Goal: Check status: Check status

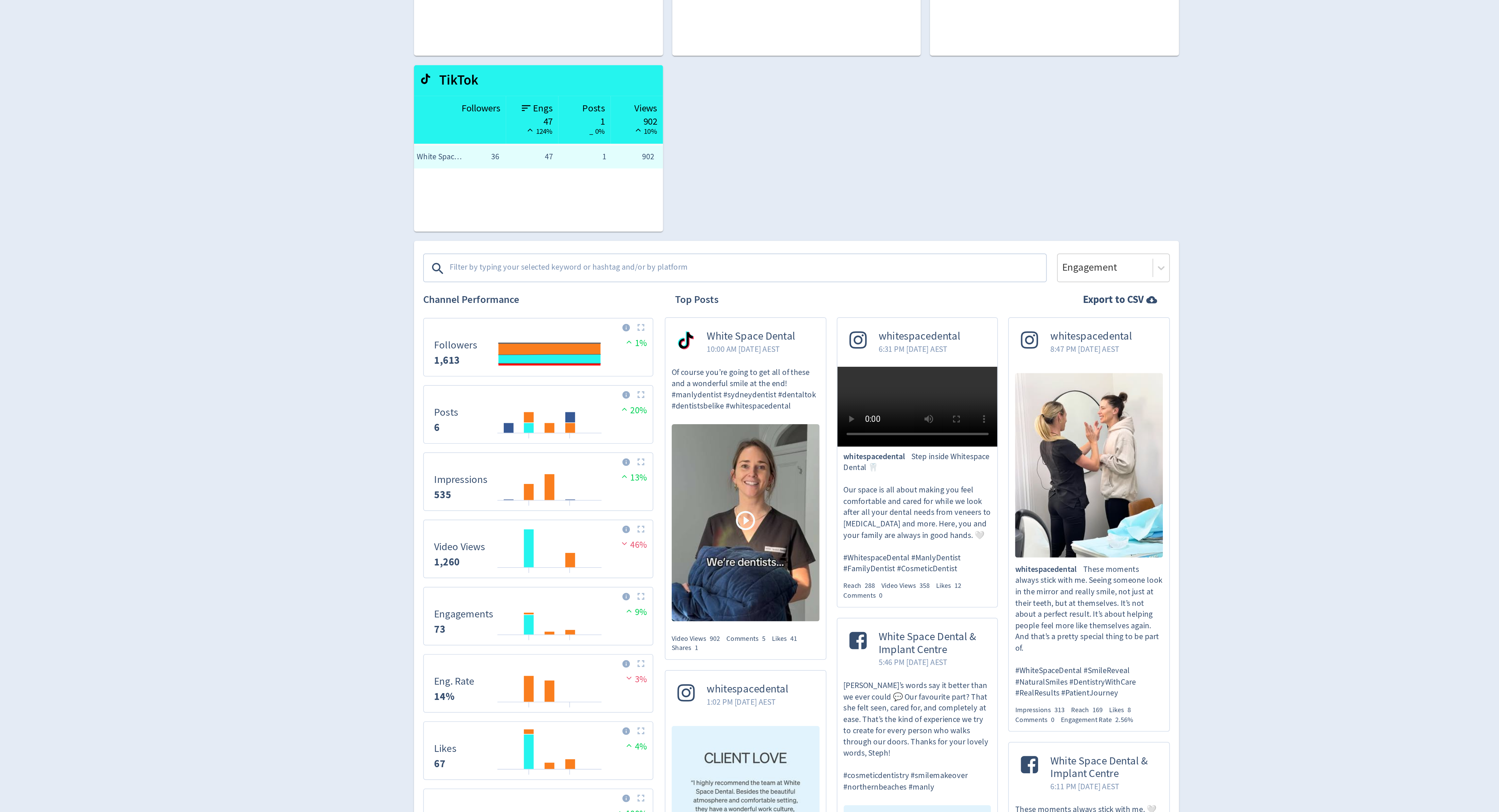
click at [655, 279] on textarea at bounding box center [720, 281] width 352 height 14
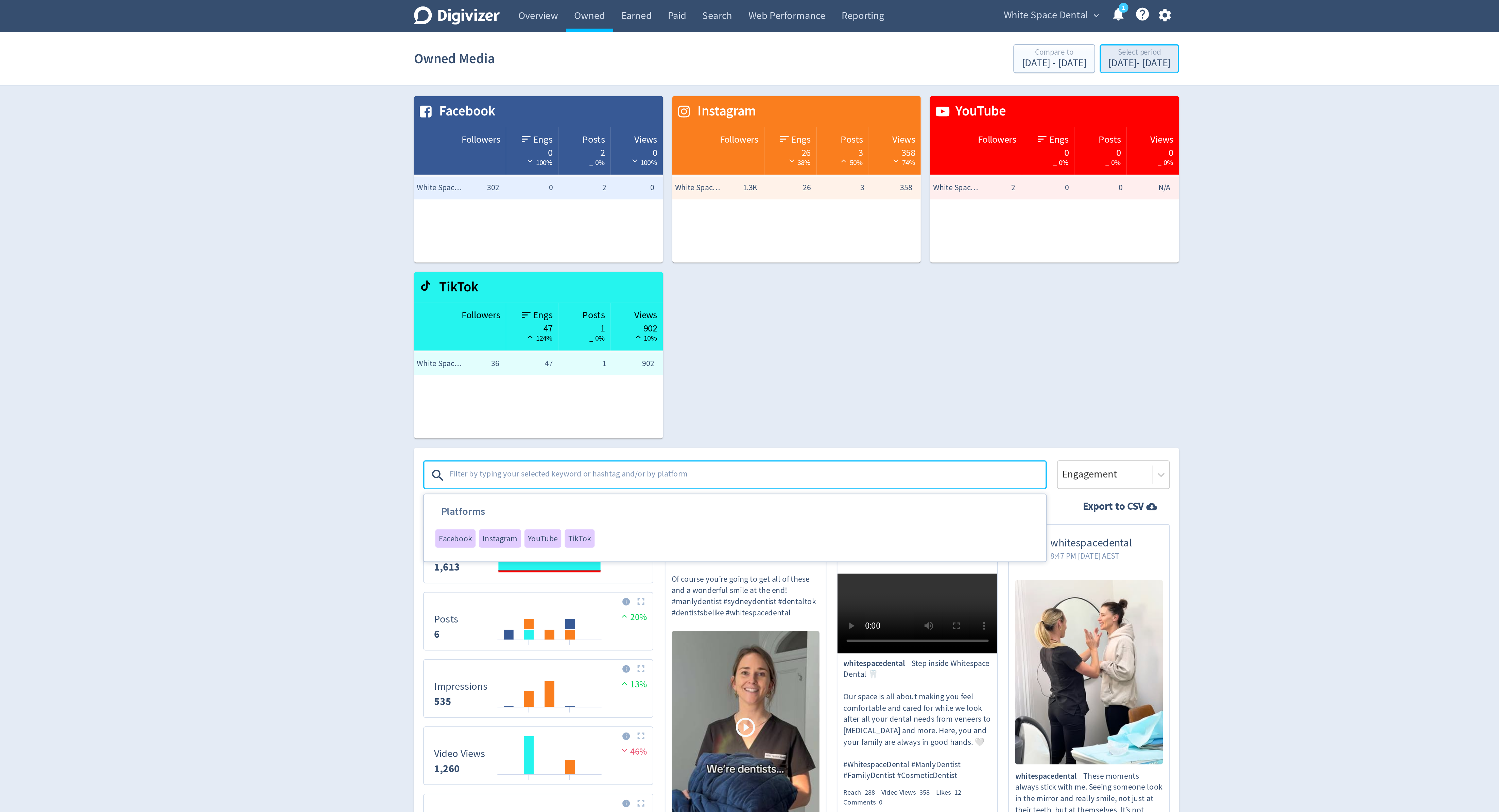
click at [945, 31] on div "Select period" at bounding box center [952, 32] width 37 height 6
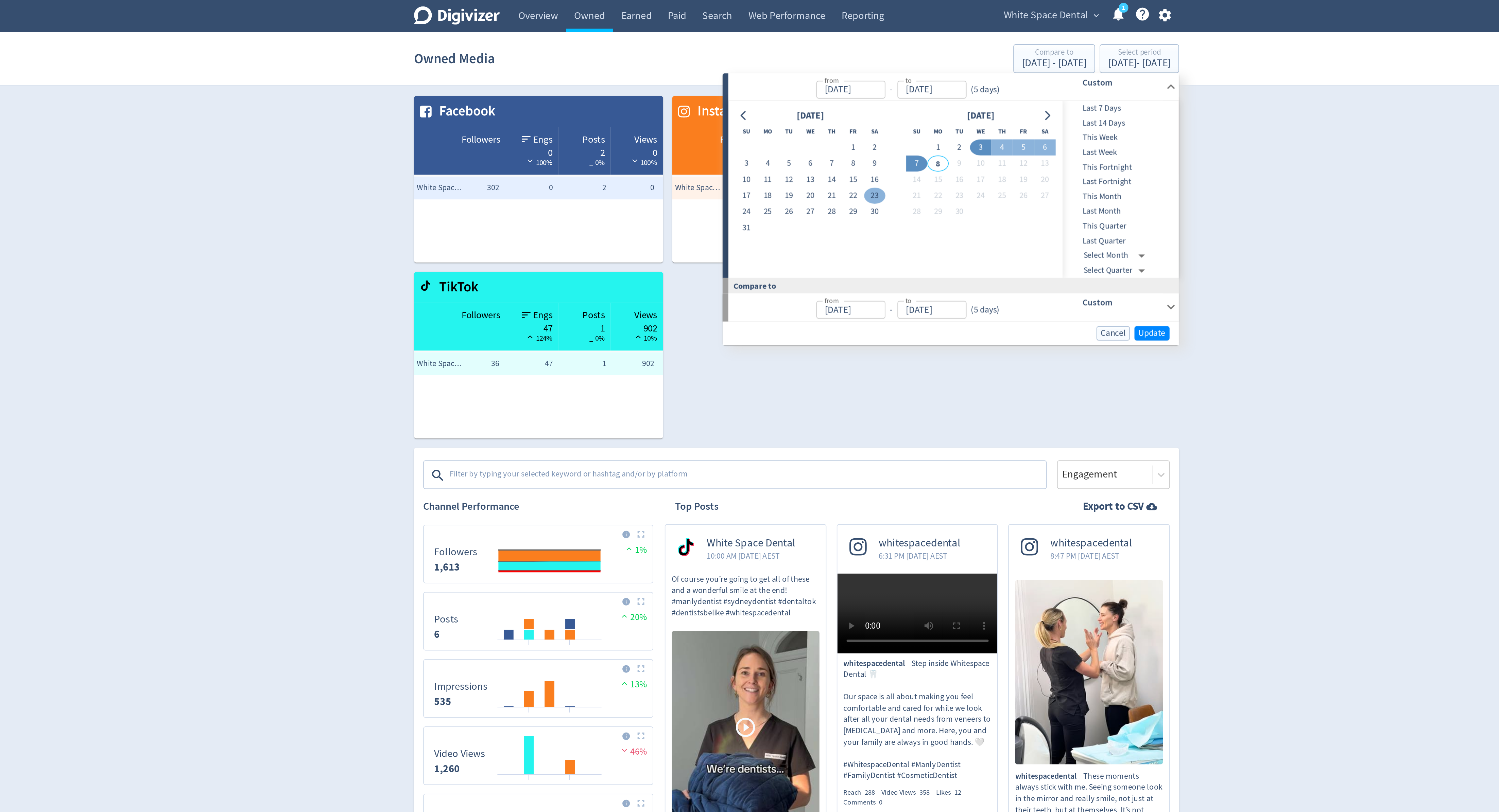
click at [791, 115] on button "23" at bounding box center [795, 116] width 13 height 10
type input "[DATE]"
click at [820, 93] on button "7" at bounding box center [820, 97] width 13 height 10
type input "[DATE]"
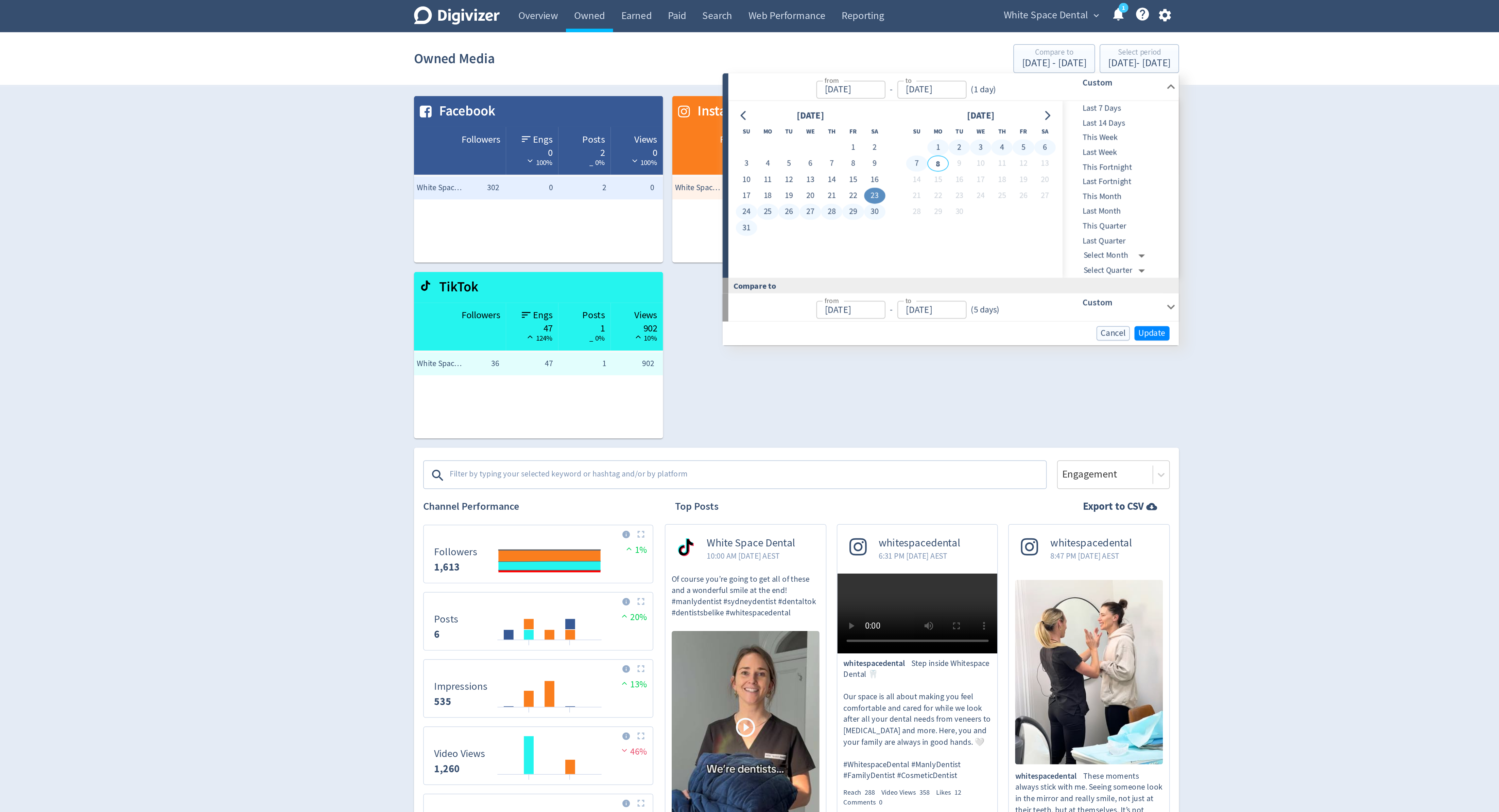
type input "[DATE]"
click at [961, 198] on span "Update" at bounding box center [959, 196] width 16 height 5
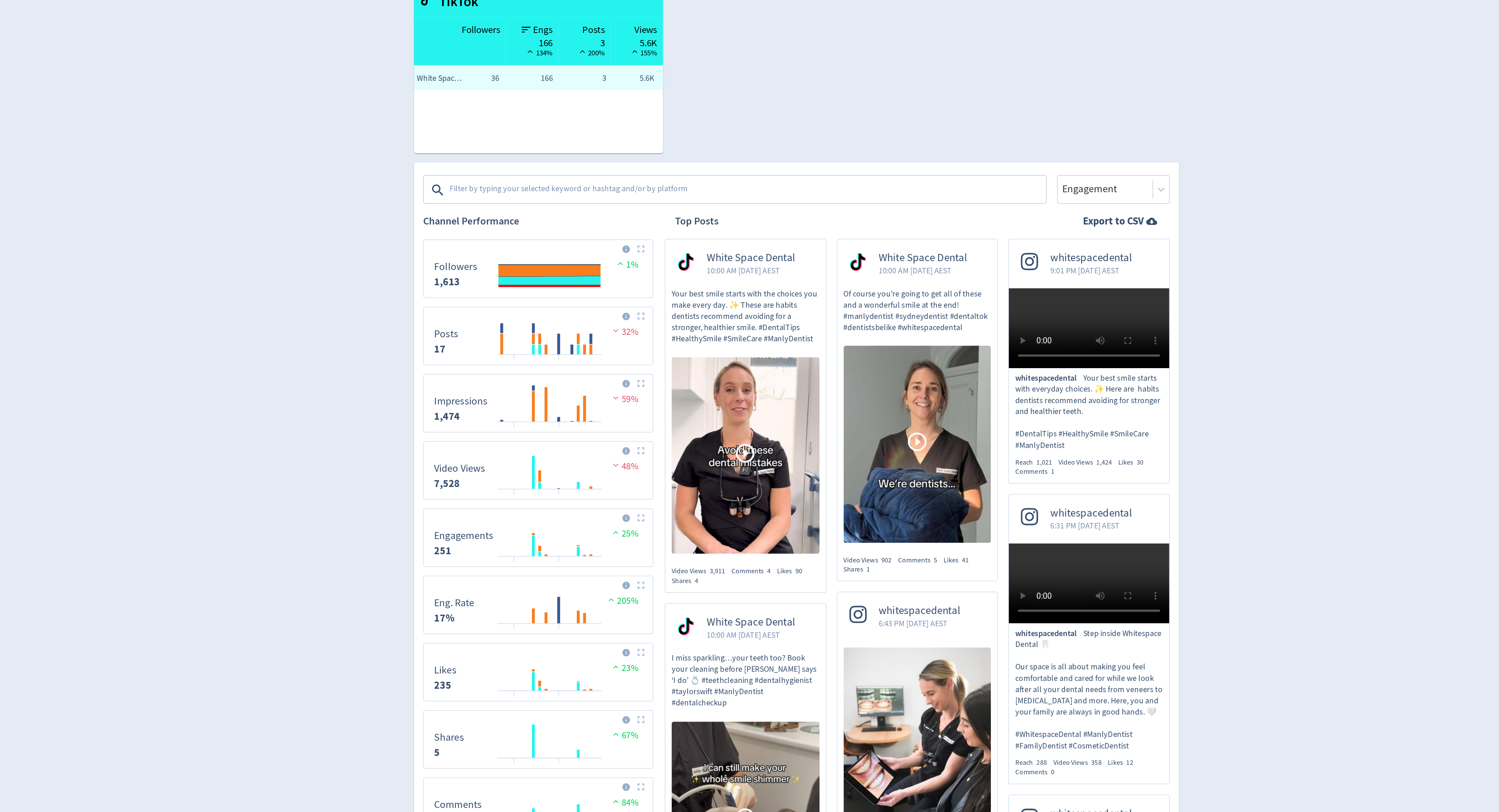
click at [691, 277] on textarea at bounding box center [720, 281] width 352 height 14
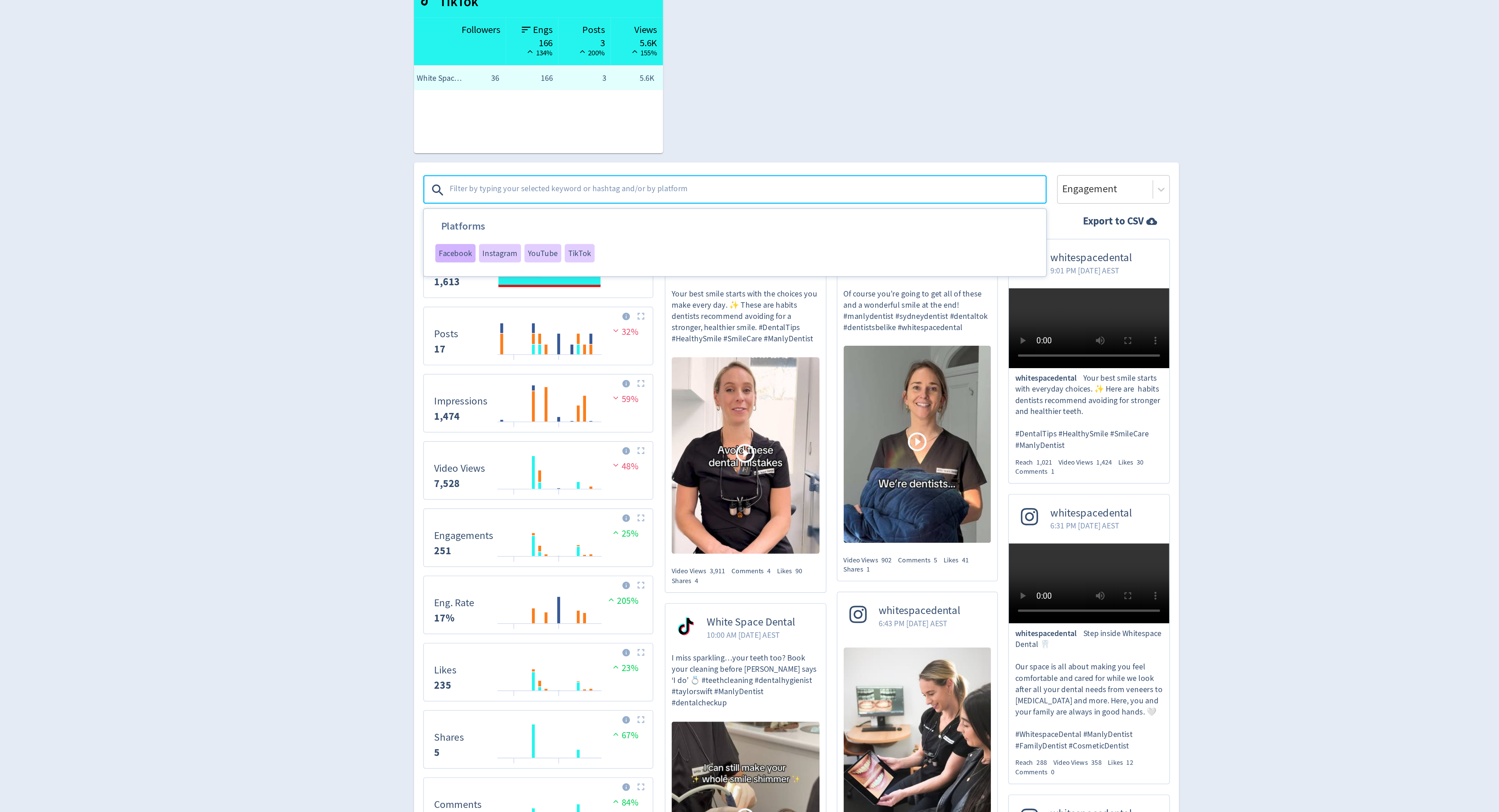
click at [545, 316] on span "Facebook" at bounding box center [547, 318] width 19 height 5
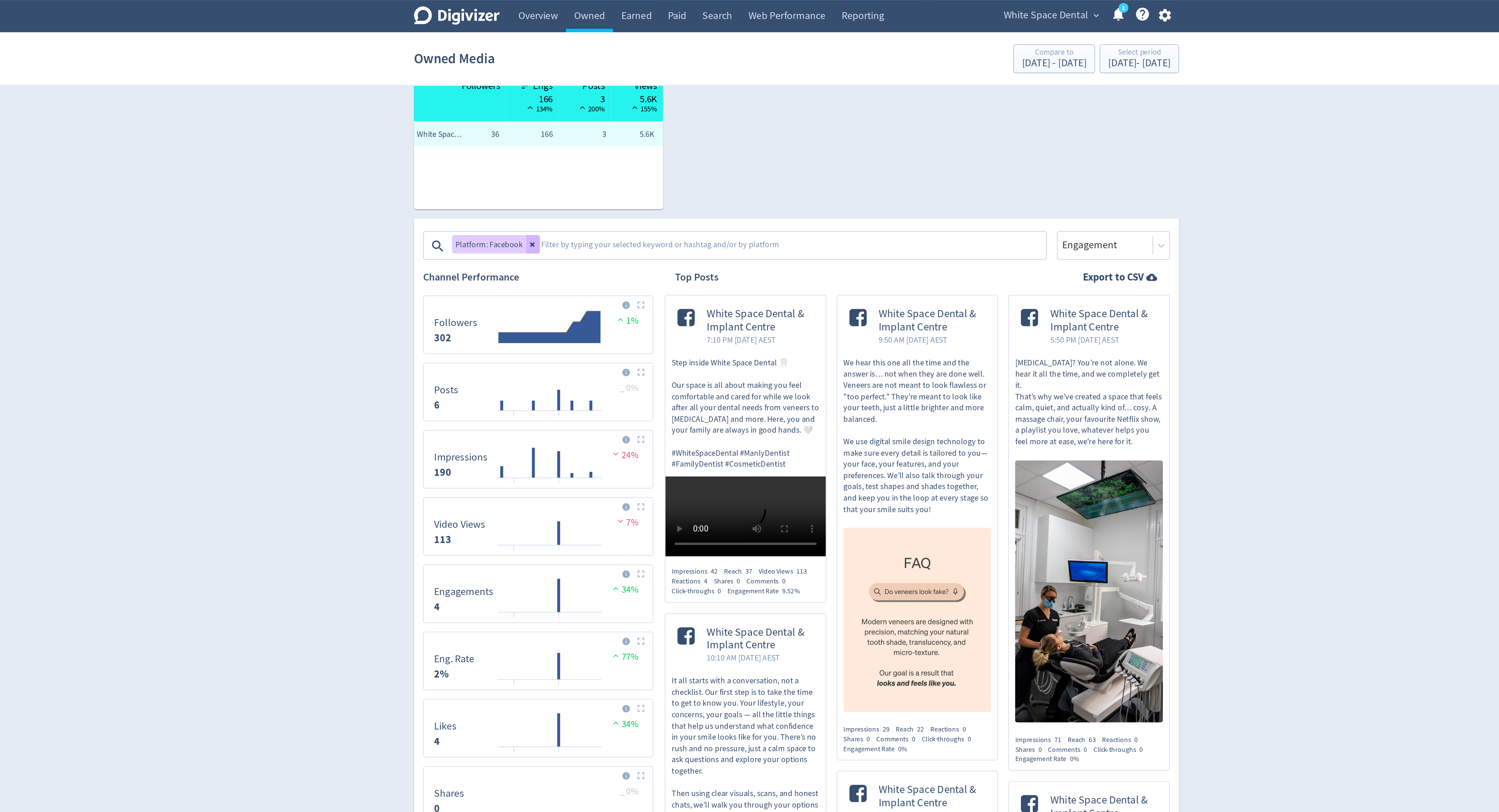
scroll to position [188, 0]
click at [927, 140] on div at bounding box center [932, 145] width 52 height 10
click at [915, 158] on div "Impressions" at bounding box center [936, 164] width 67 height 14
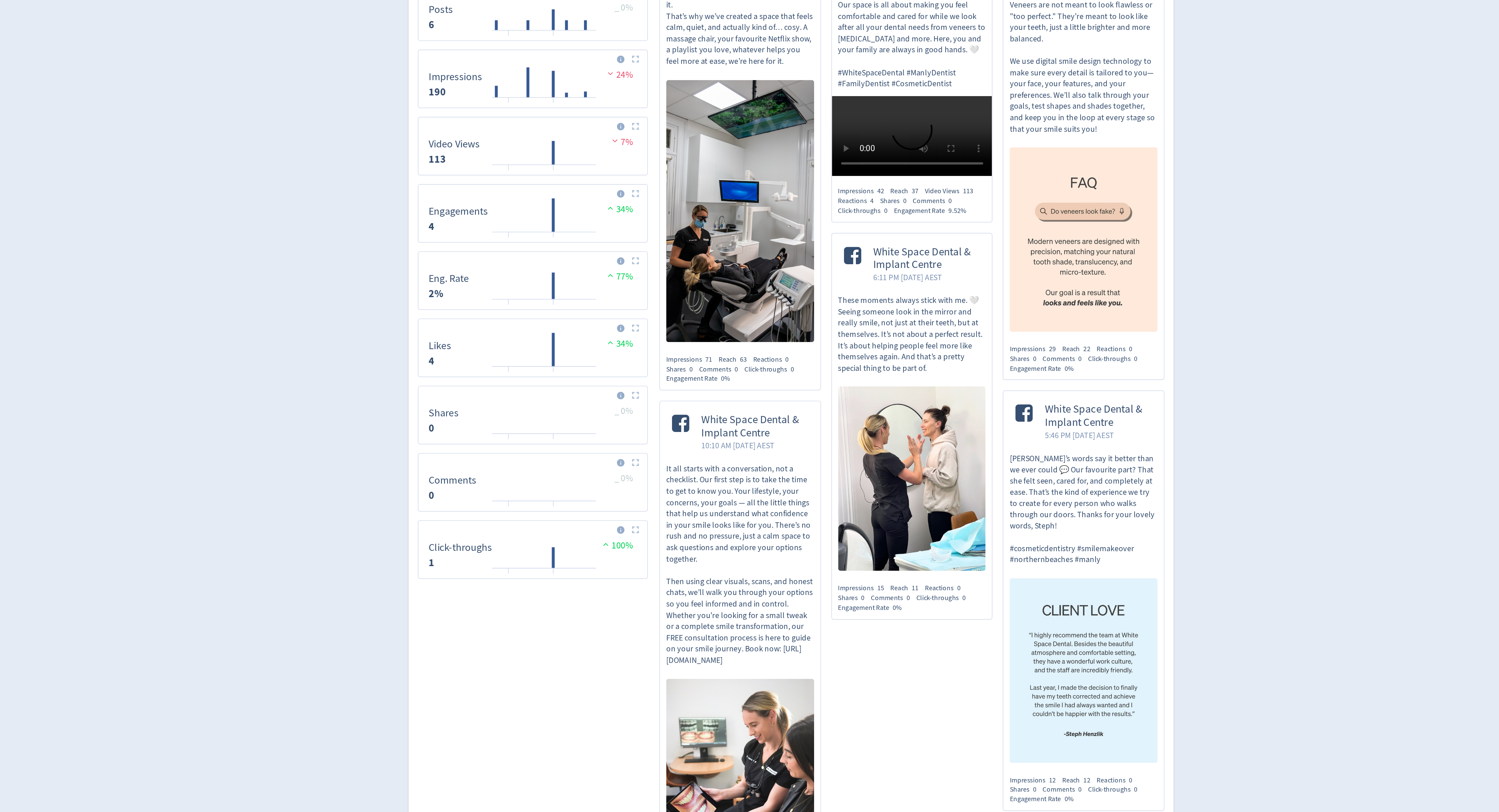
scroll to position [0, 0]
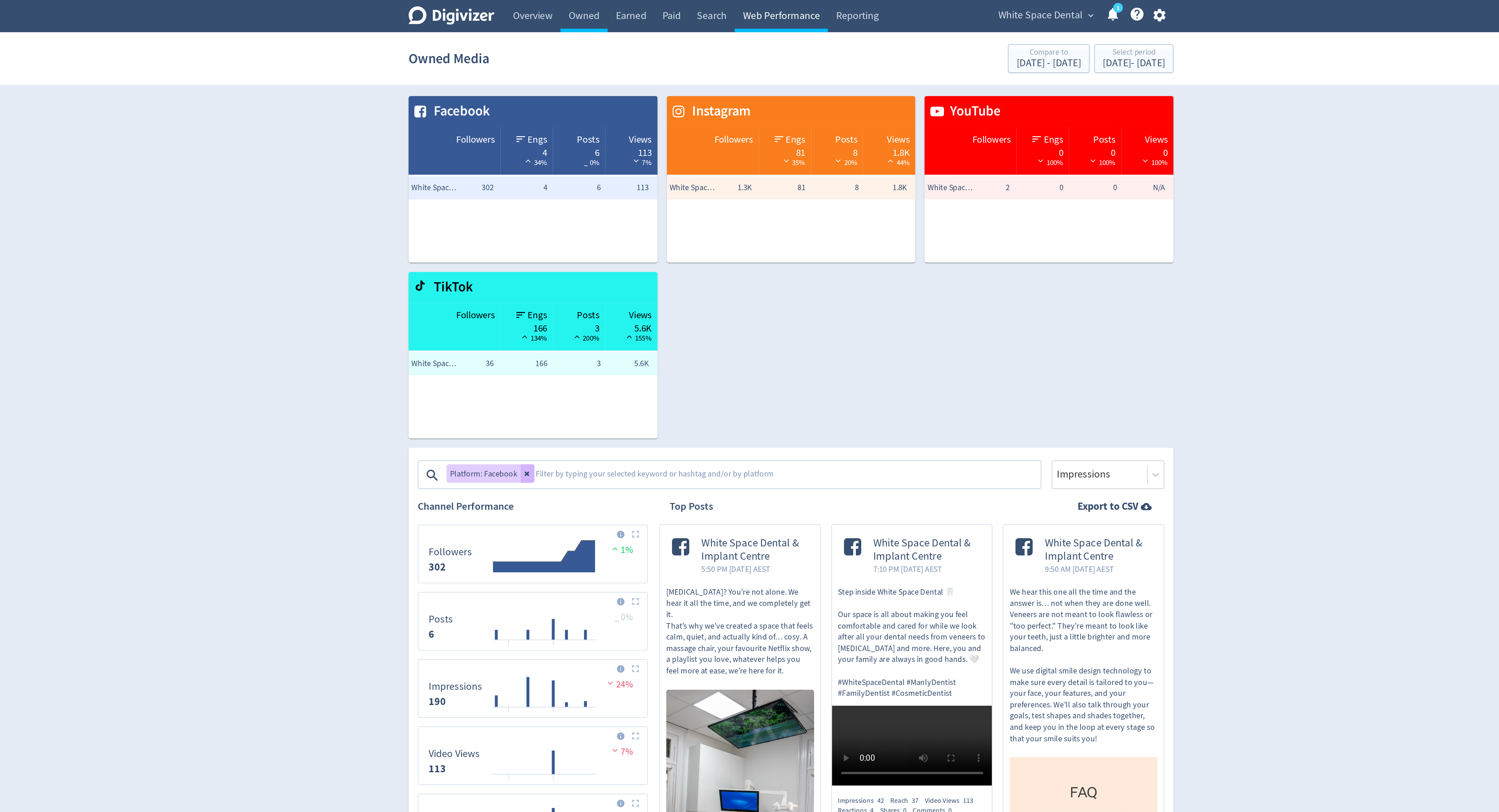
click at [728, 13] on link "Web Performance" at bounding box center [743, 10] width 55 height 19
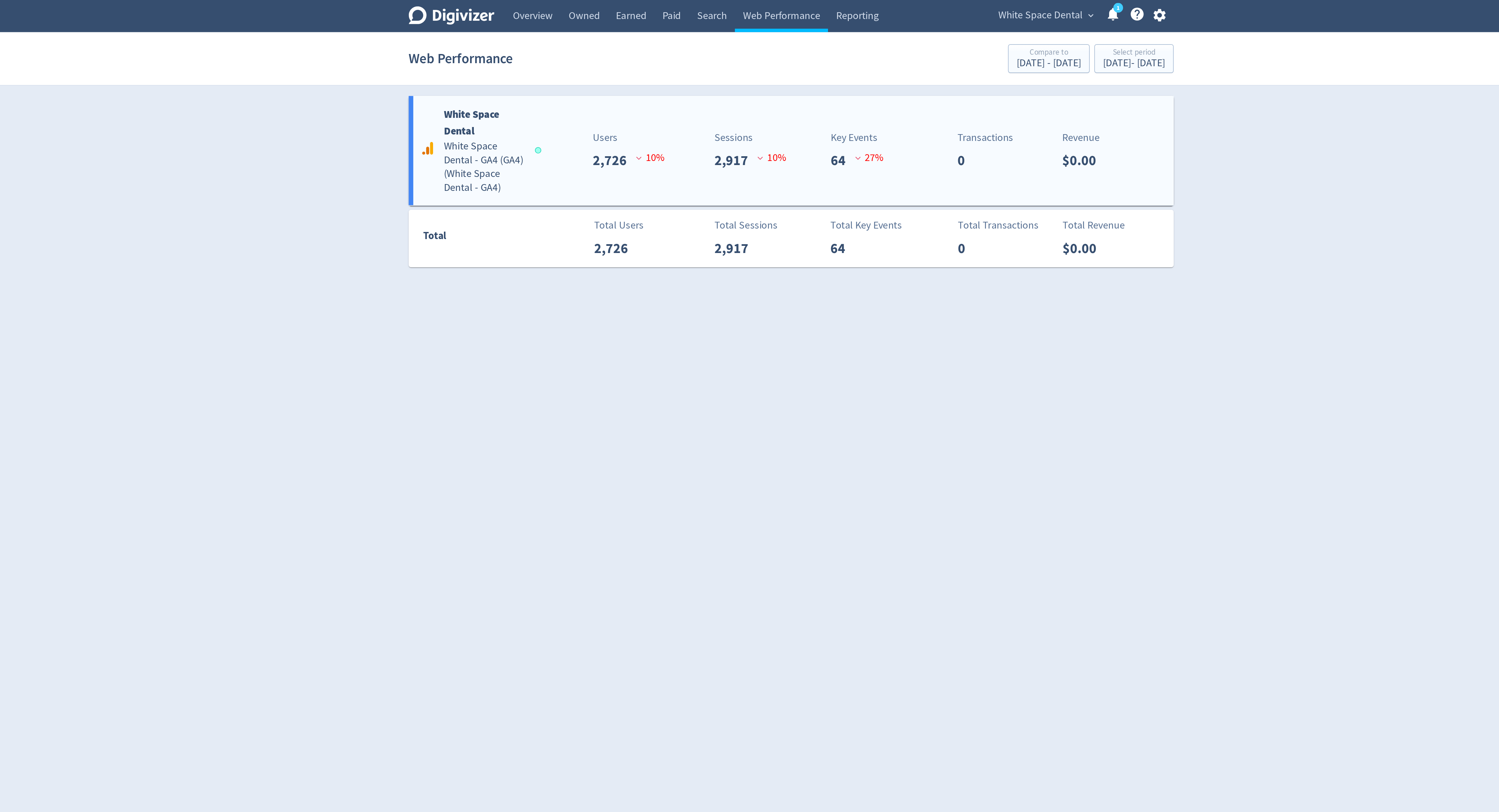
click at [616, 66] on div "White Space Dental White Space Dental - GA4 (GA4) ( White Space Dental - GA4 ) …" at bounding box center [749, 89] width 452 height 65
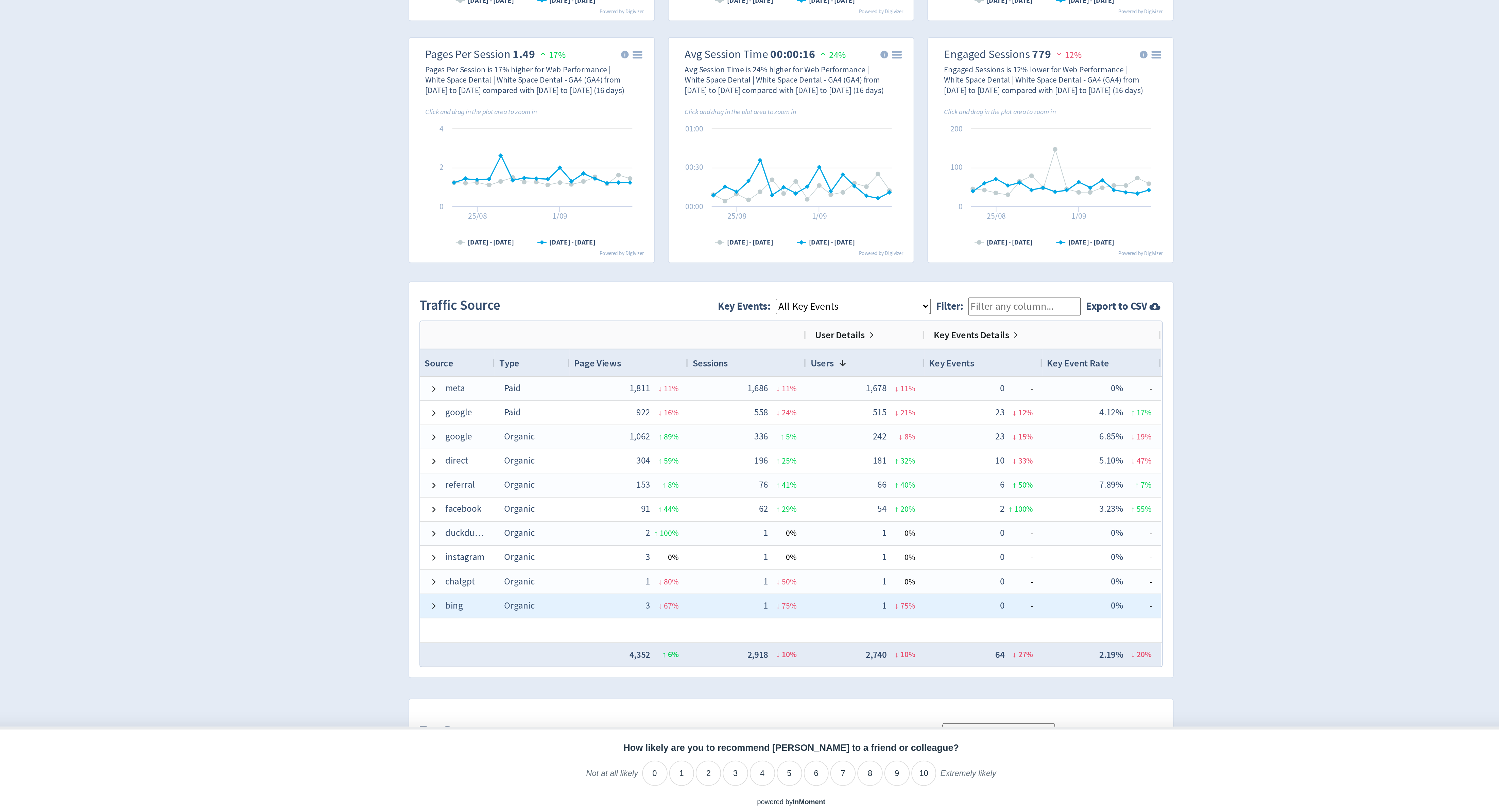
scroll to position [3, 0]
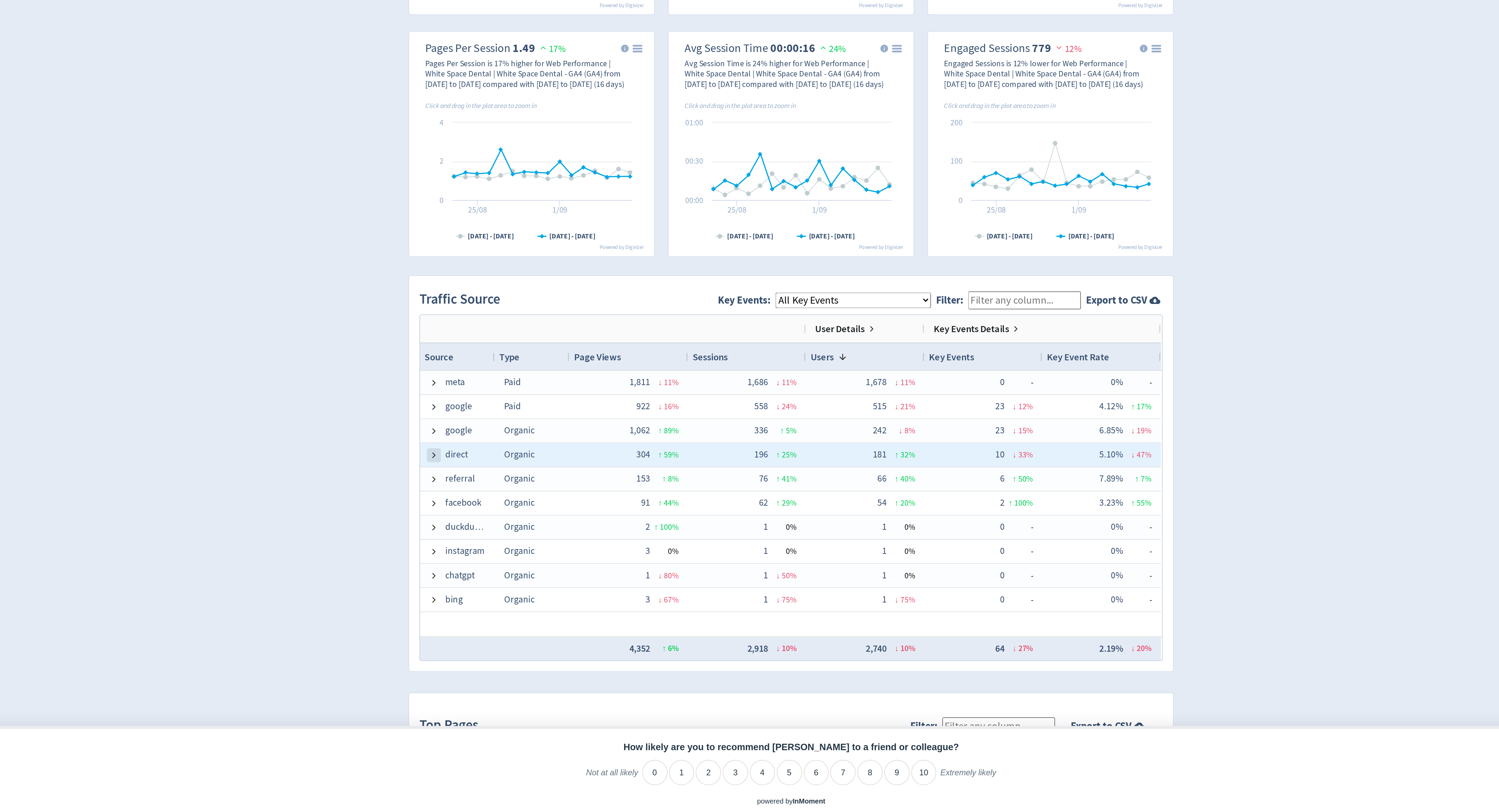
click at [537, 601] on span at bounding box center [539, 601] width 6 height 6
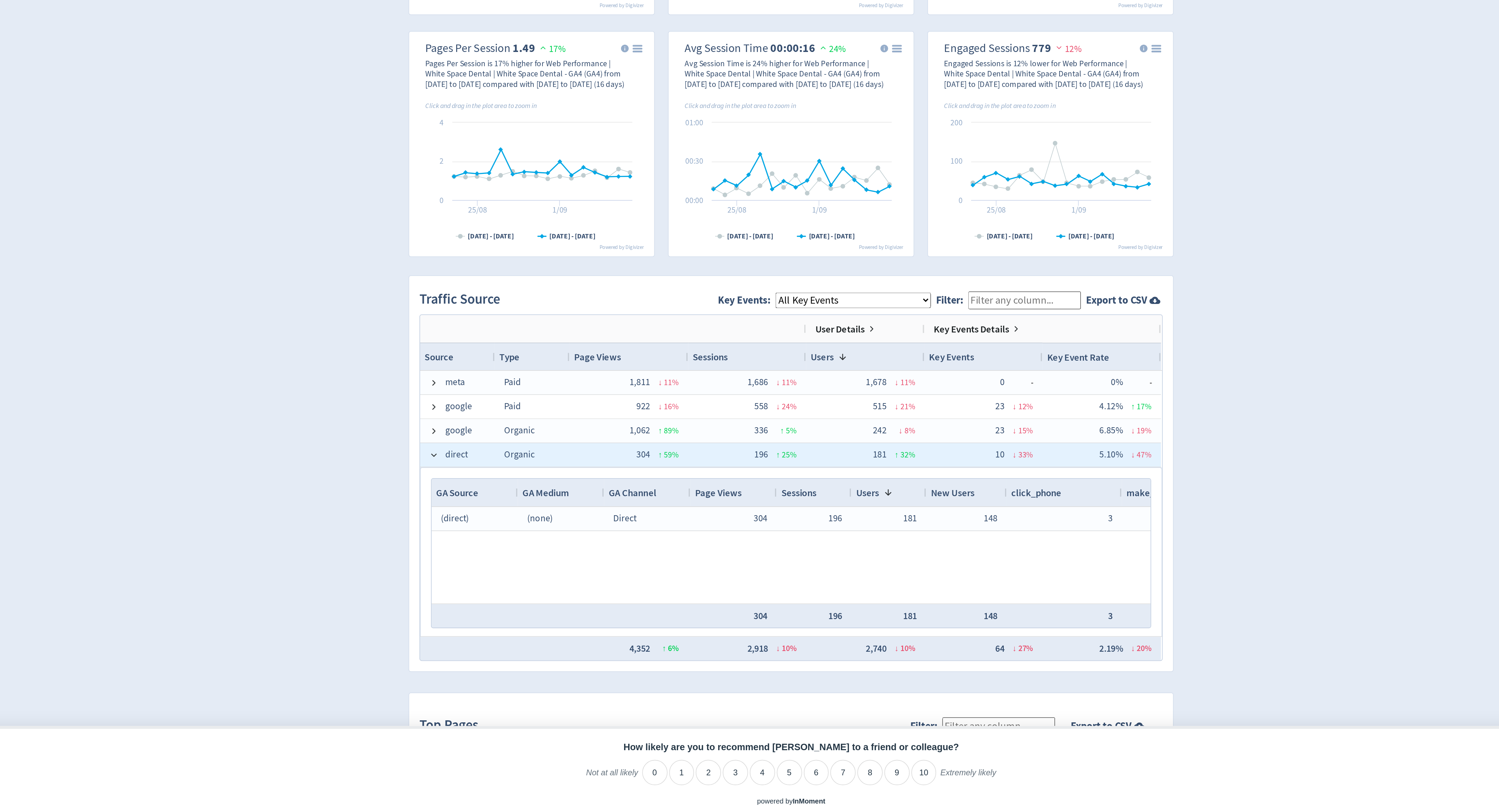
click at [647, 604] on div "304 ↑ 59 %" at bounding box center [653, 601] width 59 height 14
click at [539, 600] on span at bounding box center [539, 601] width 6 height 6
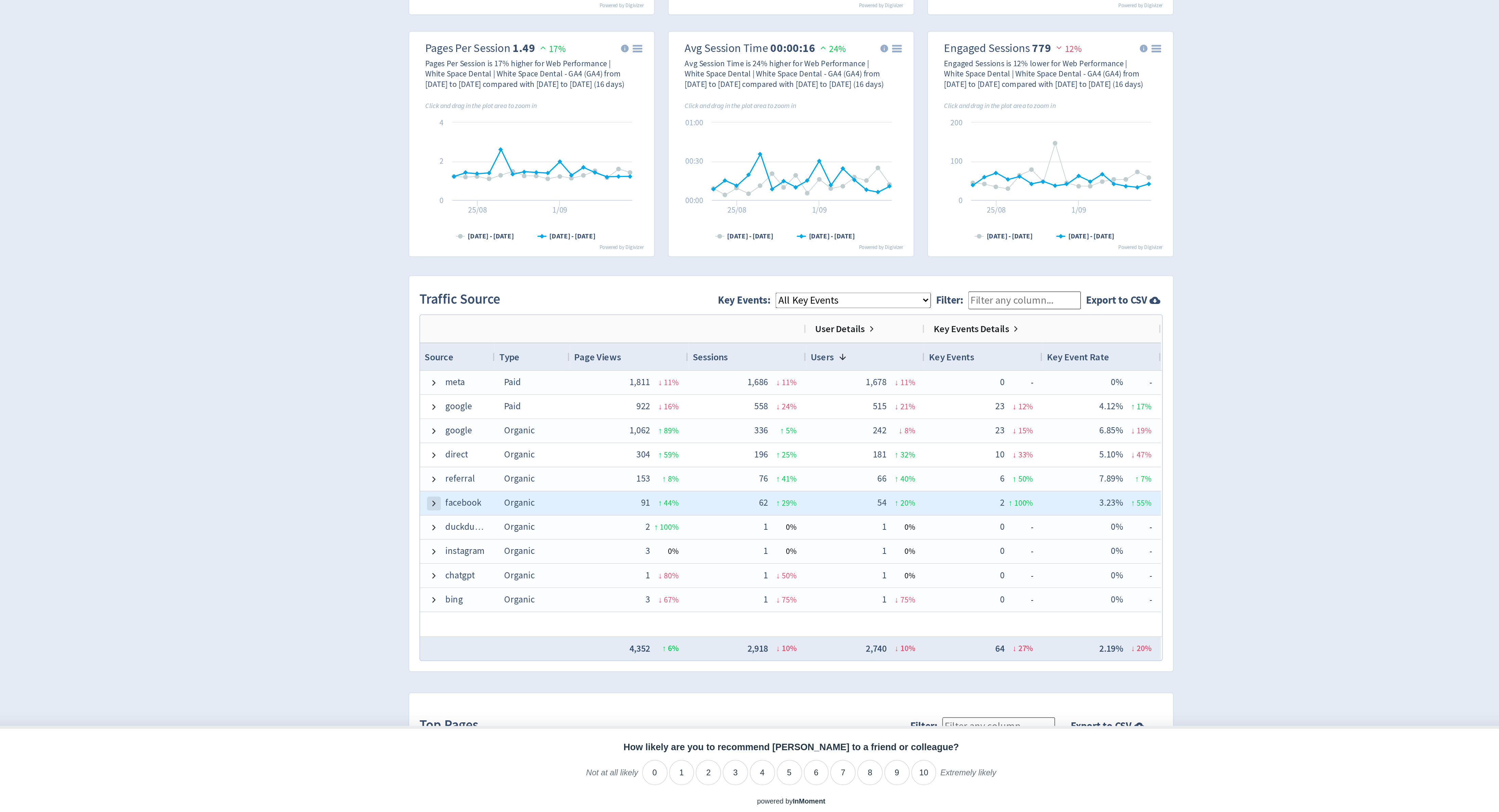
click at [539, 630] on span at bounding box center [539, 630] width 6 height 6
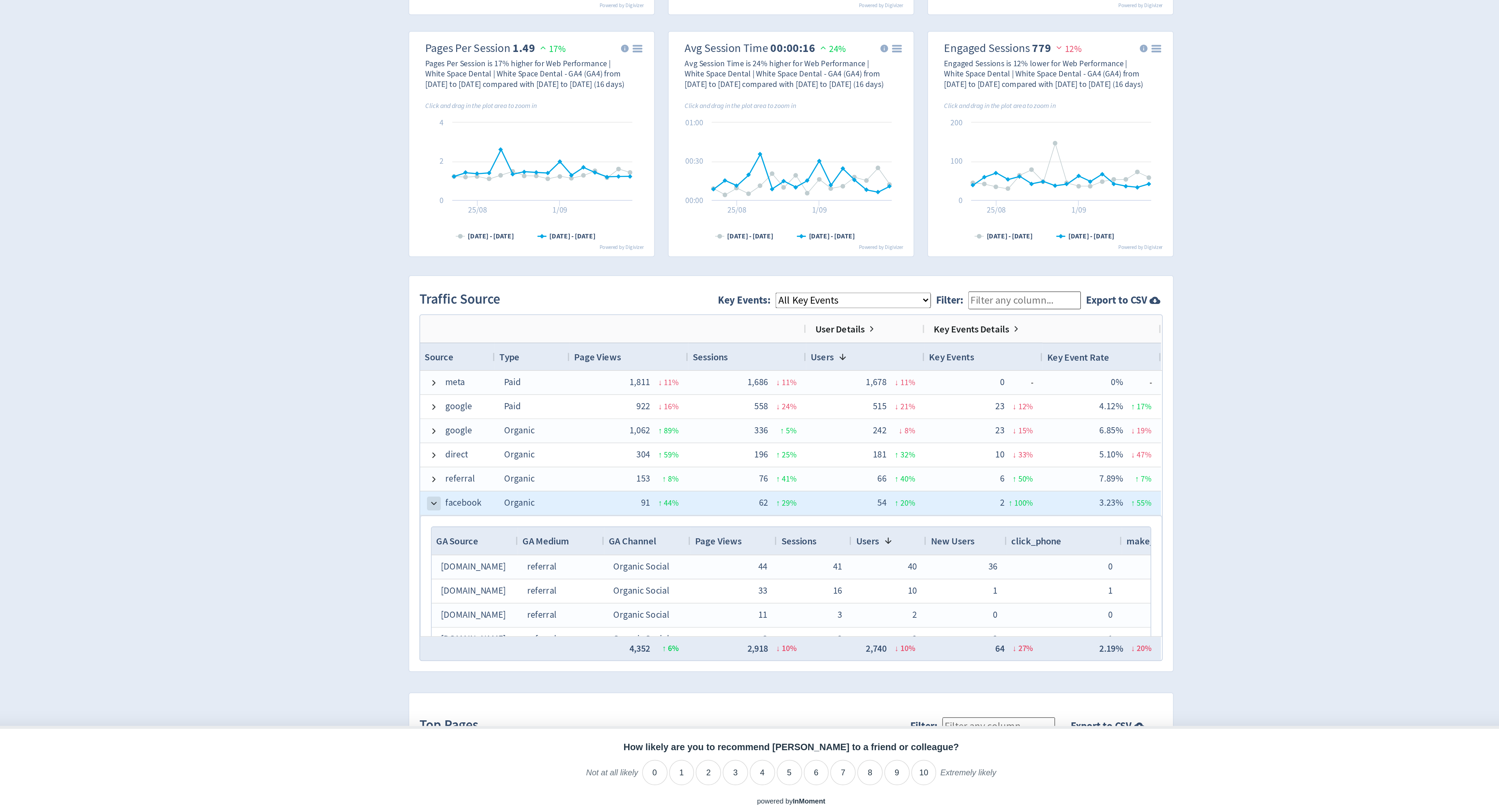
click at [536, 630] on span at bounding box center [539, 630] width 6 height 6
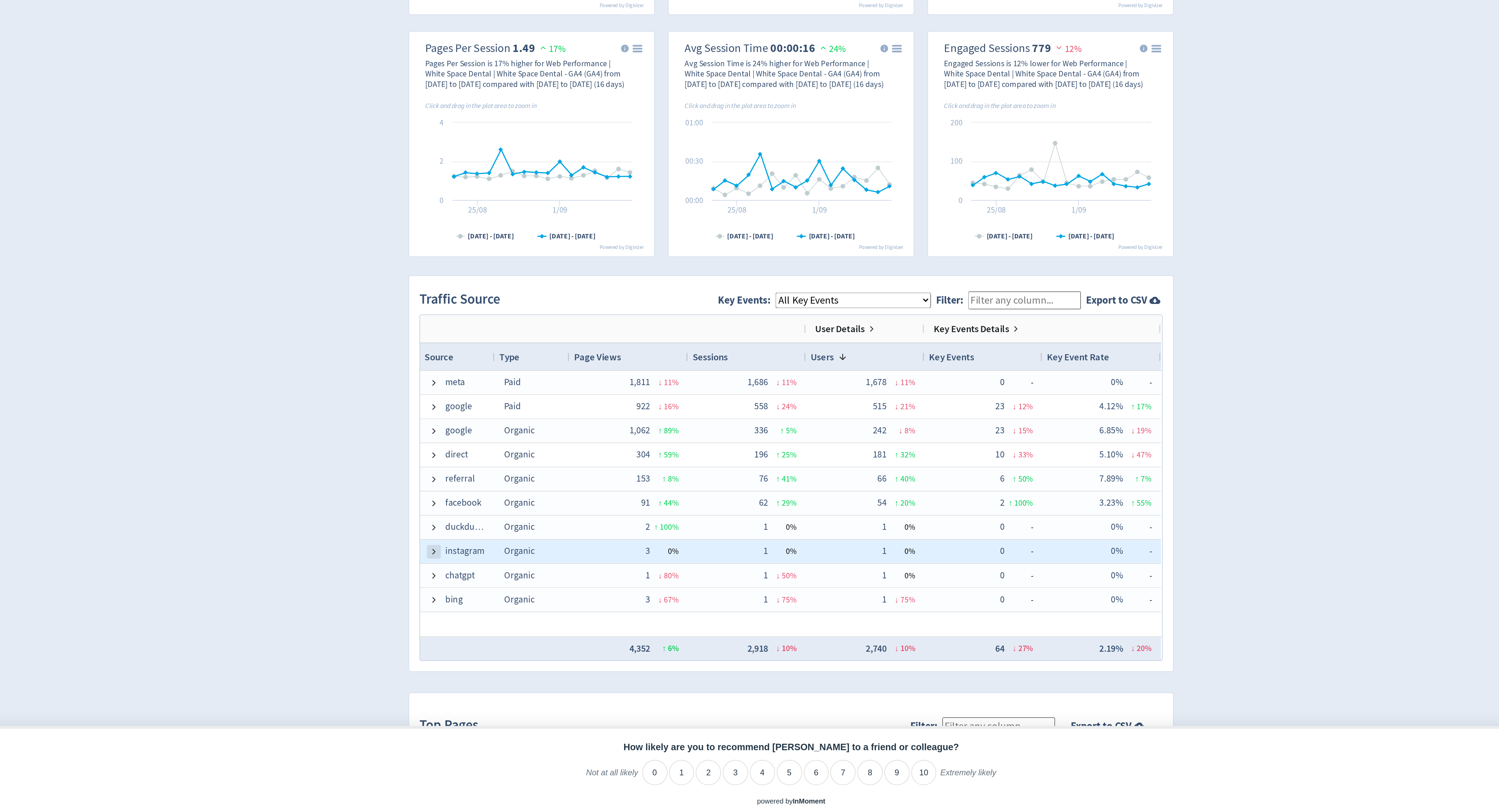
click at [538, 656] on span at bounding box center [539, 658] width 6 height 6
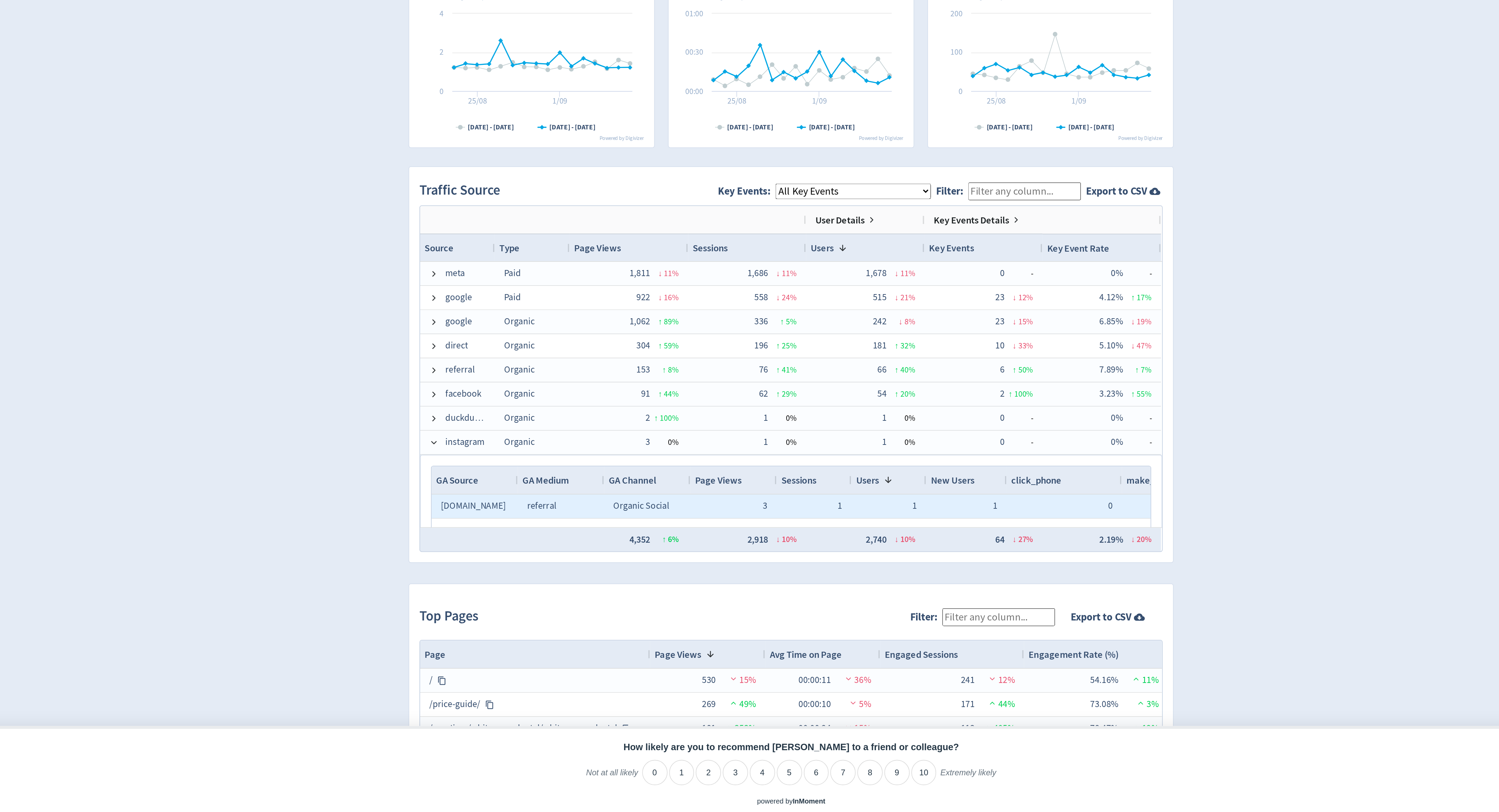
scroll to position [69, 0]
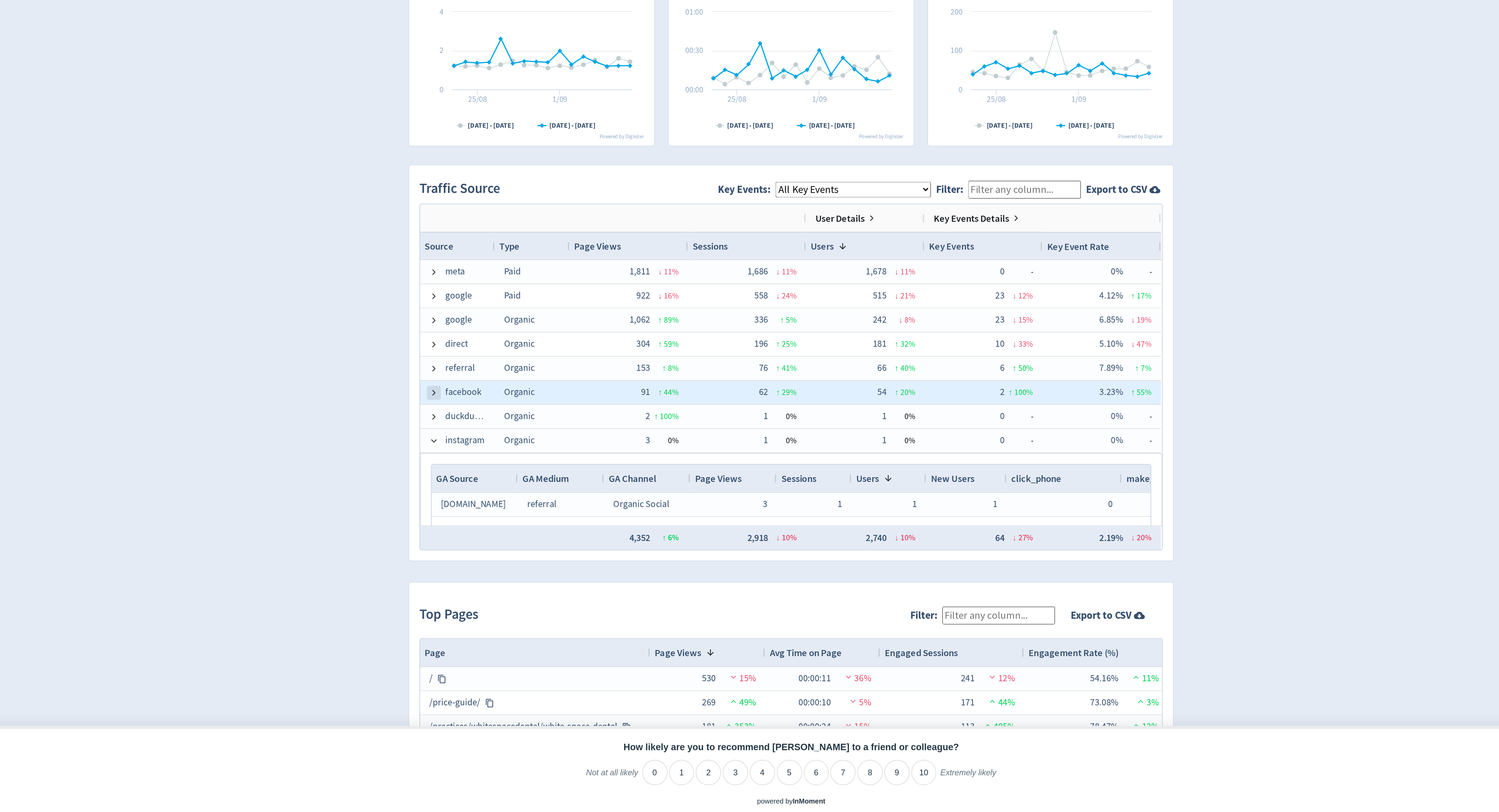
click at [541, 565] on span at bounding box center [539, 565] width 6 height 6
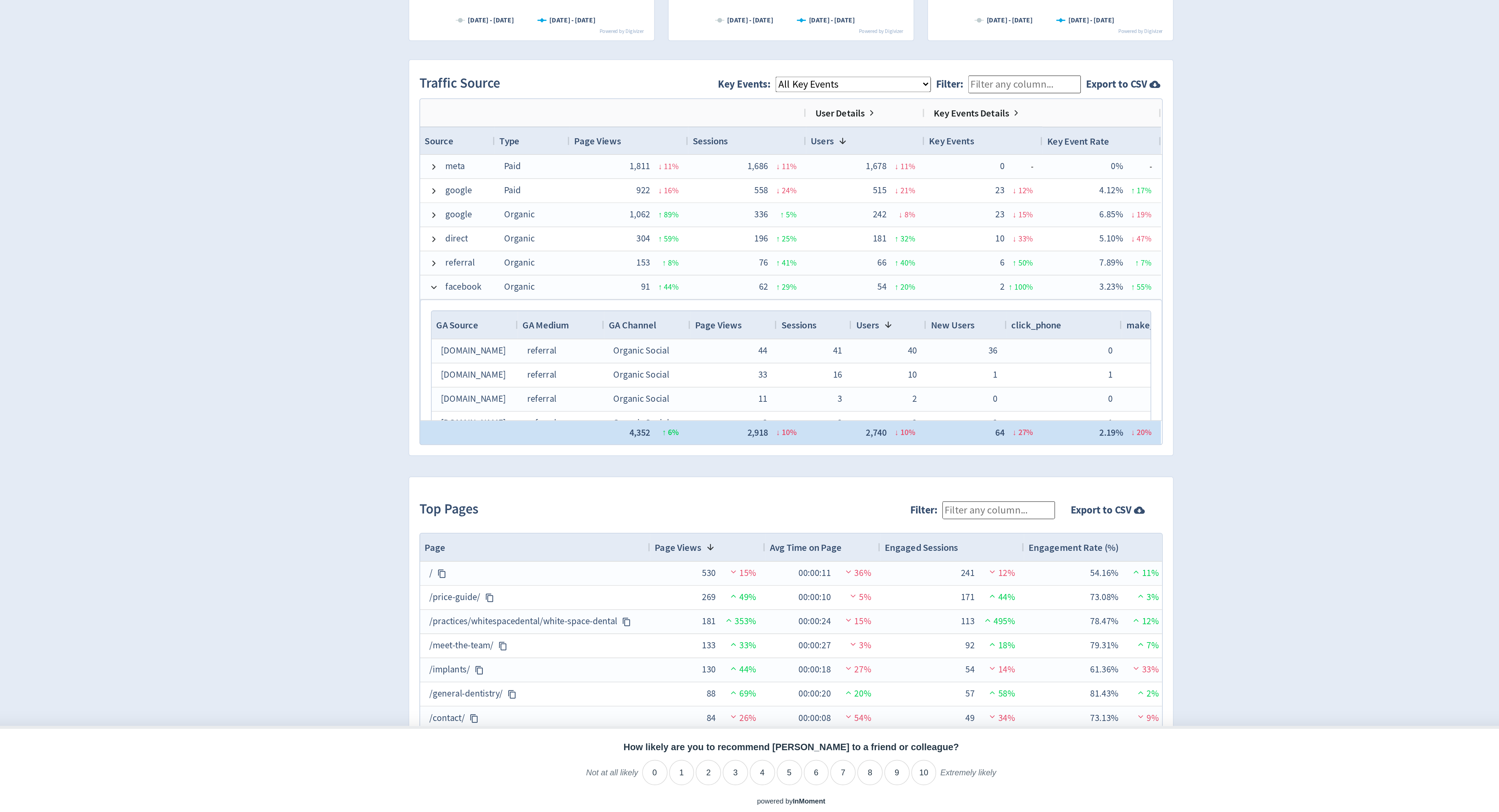
scroll to position [180, 0]
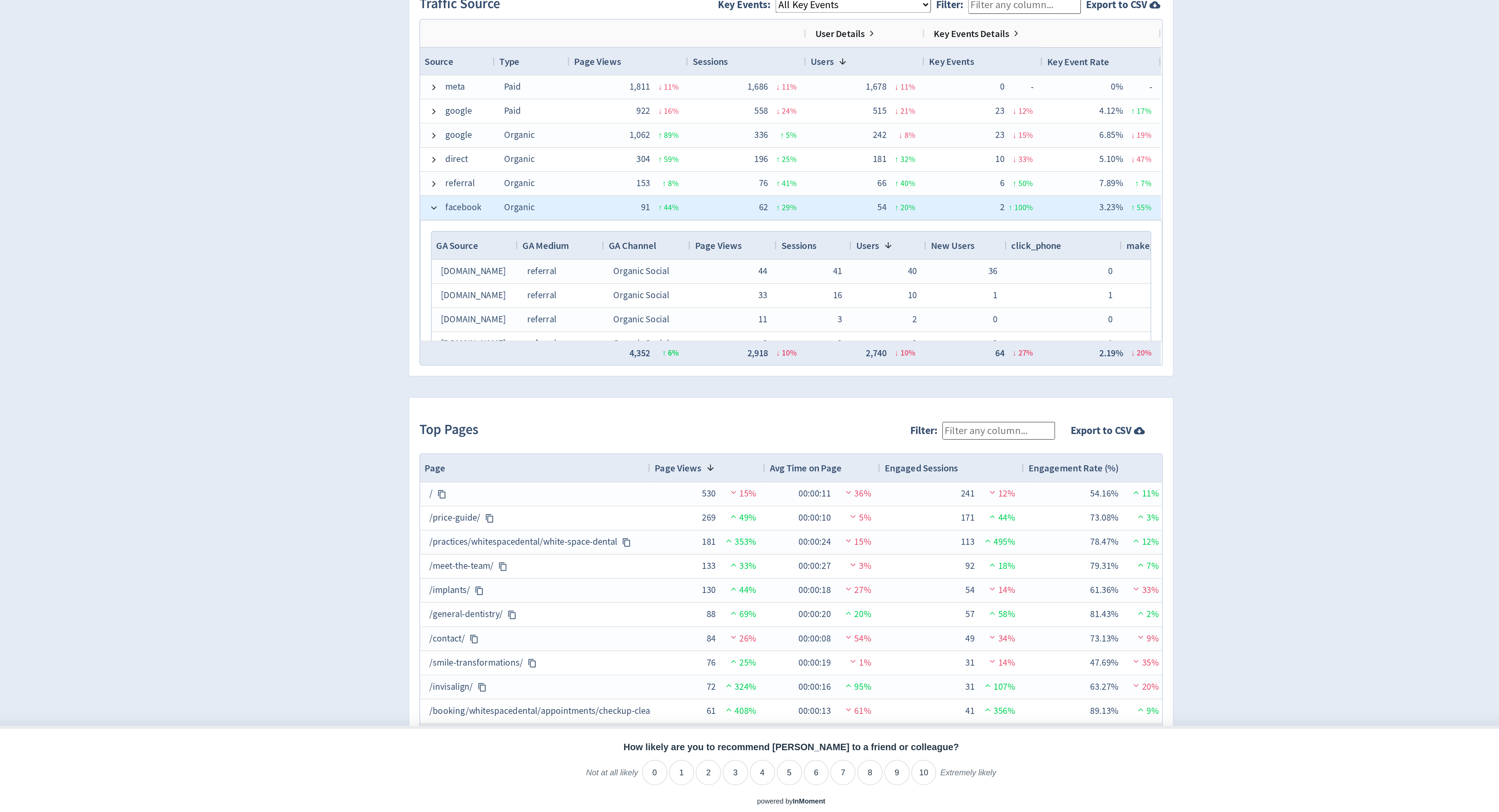
click at [594, 459] on div "Organic" at bounding box center [597, 455] width 44 height 14
click at [661, 453] on span "91" at bounding box center [663, 454] width 6 height 7
click at [937, 454] on span "3.23%" at bounding box center [938, 454] width 14 height 7
click at [671, 453] on span "↑" at bounding box center [672, 454] width 2 height 6
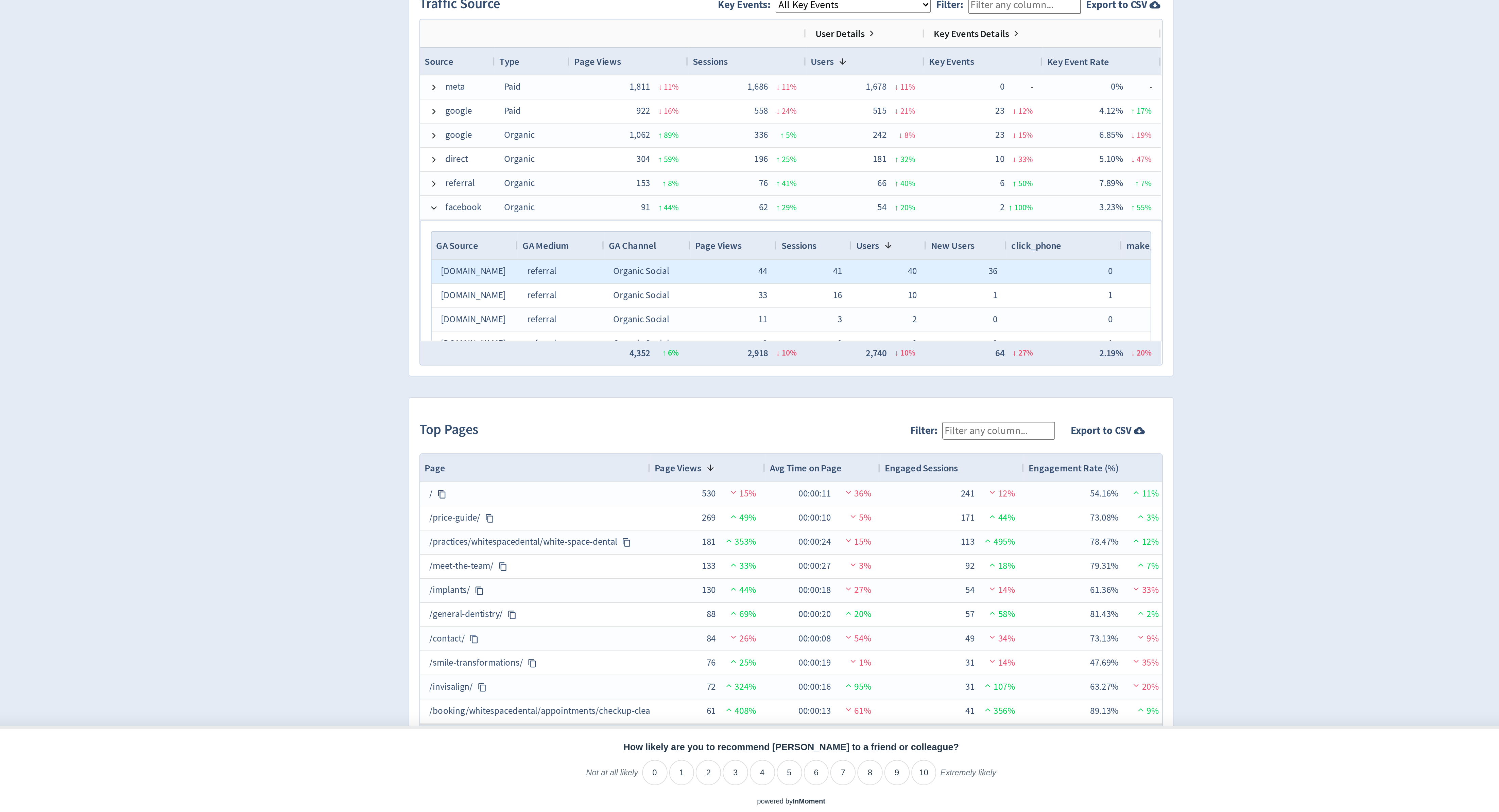
click at [558, 490] on span "[DOMAIN_NAME]" at bounding box center [562, 492] width 39 height 7
click at [573, 494] on span "[DOMAIN_NAME]" at bounding box center [562, 492] width 39 height 7
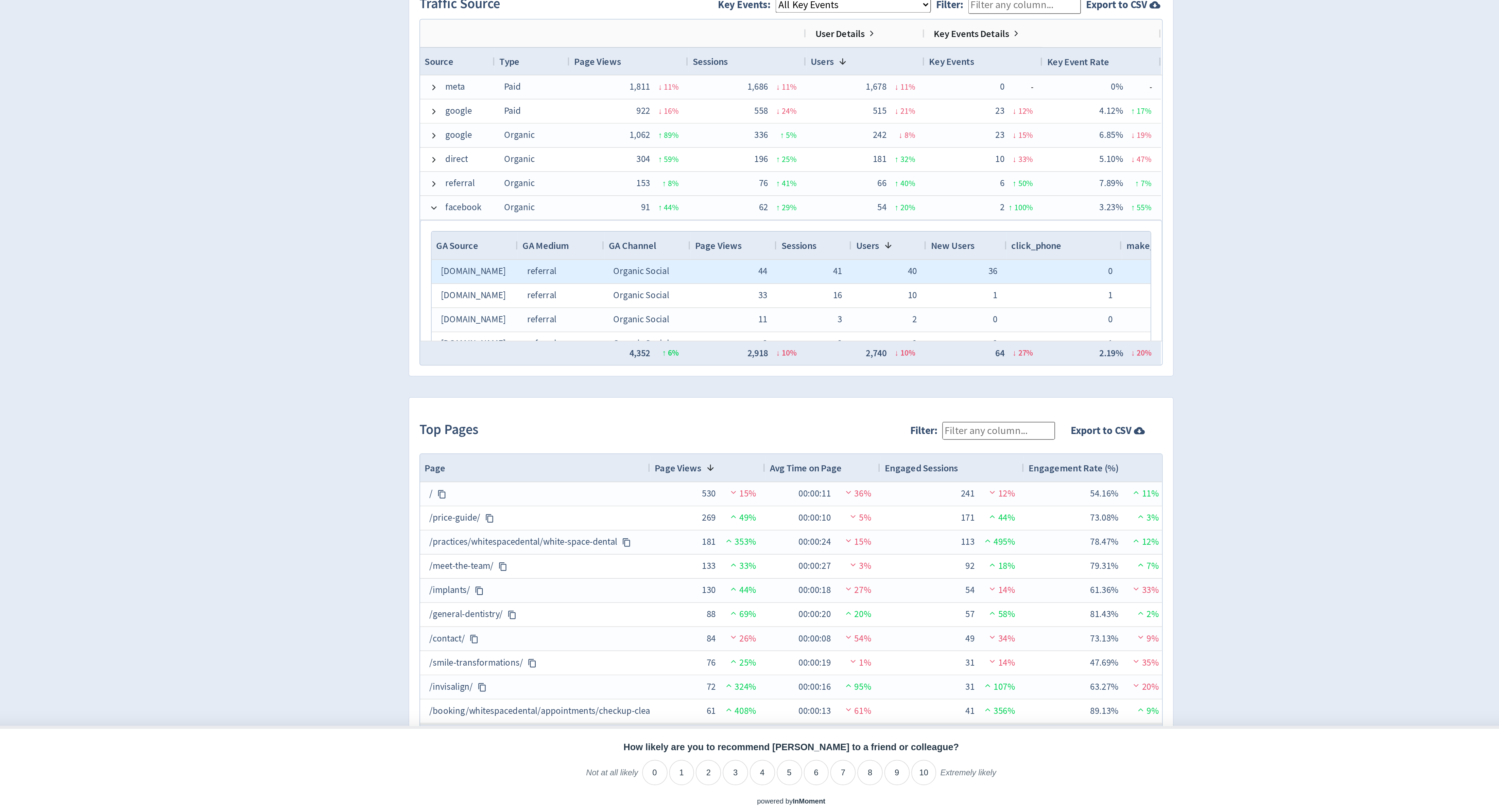
click at [573, 494] on span "[DOMAIN_NAME]" at bounding box center [562, 492] width 39 height 7
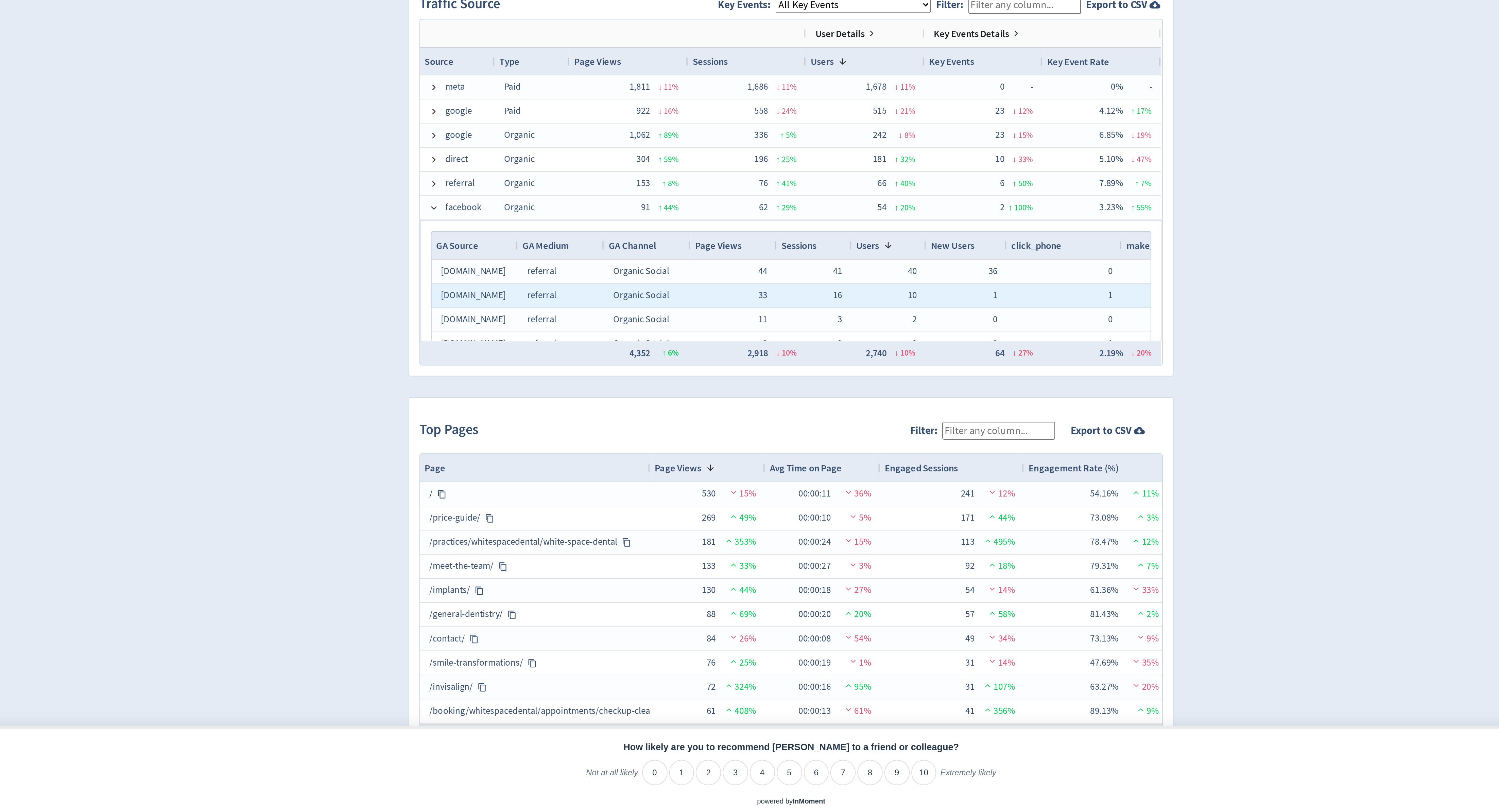
click at [572, 506] on span "[DOMAIN_NAME]" at bounding box center [562, 507] width 39 height 7
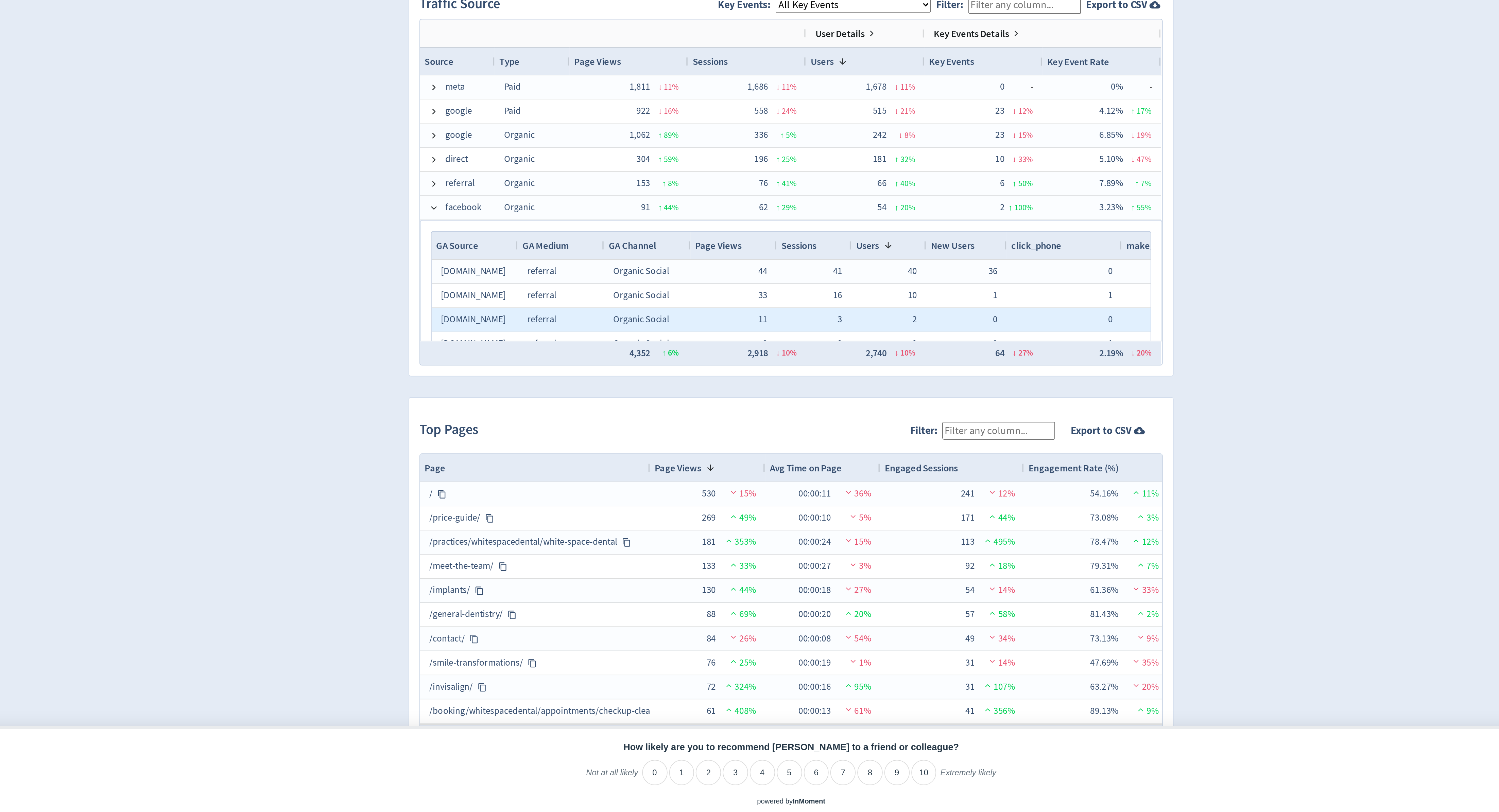
click at [572, 518] on span "[DOMAIN_NAME]" at bounding box center [562, 521] width 39 height 7
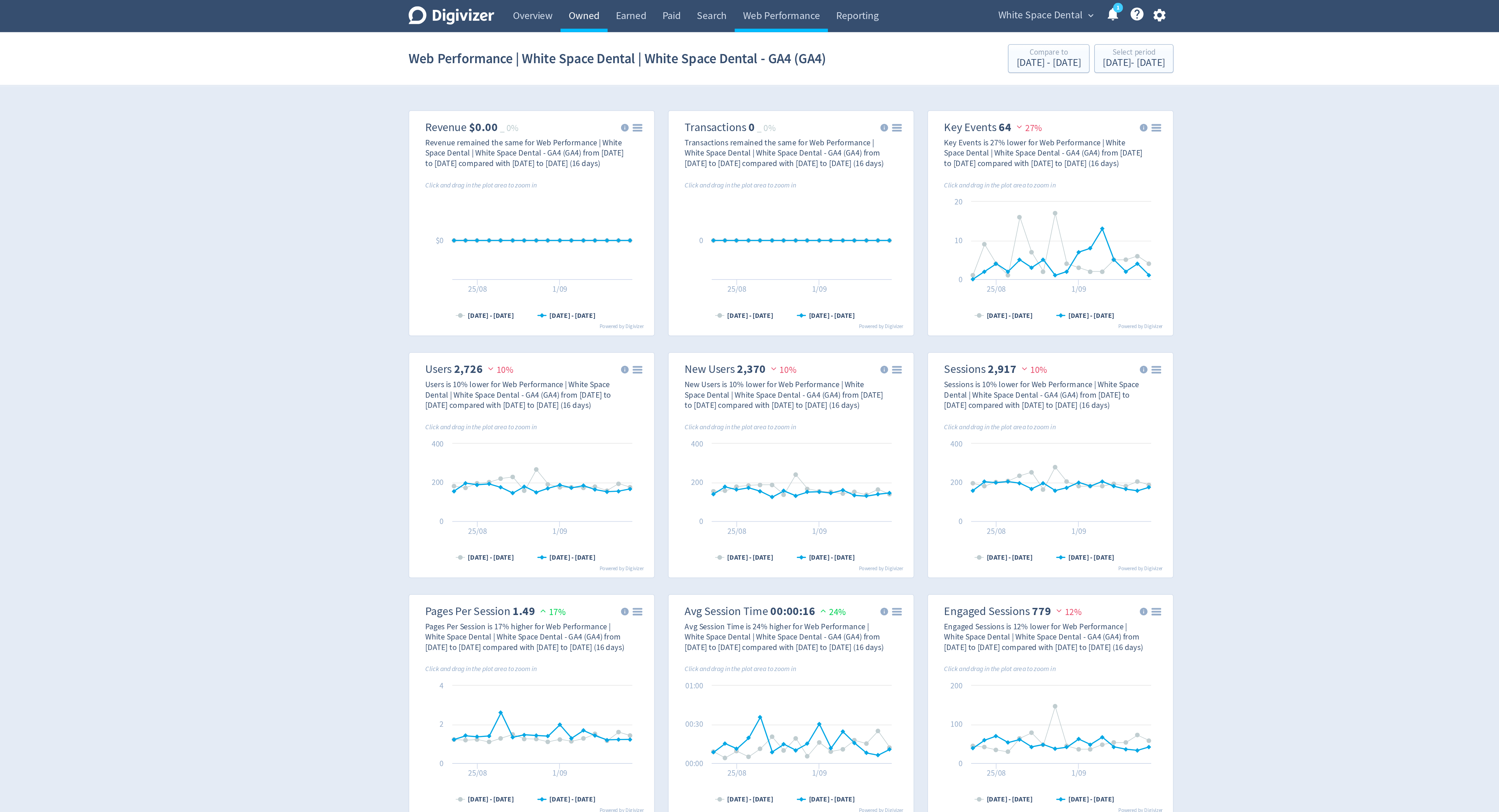
click at [633, 7] on link "Owned" at bounding box center [627, 10] width 28 height 19
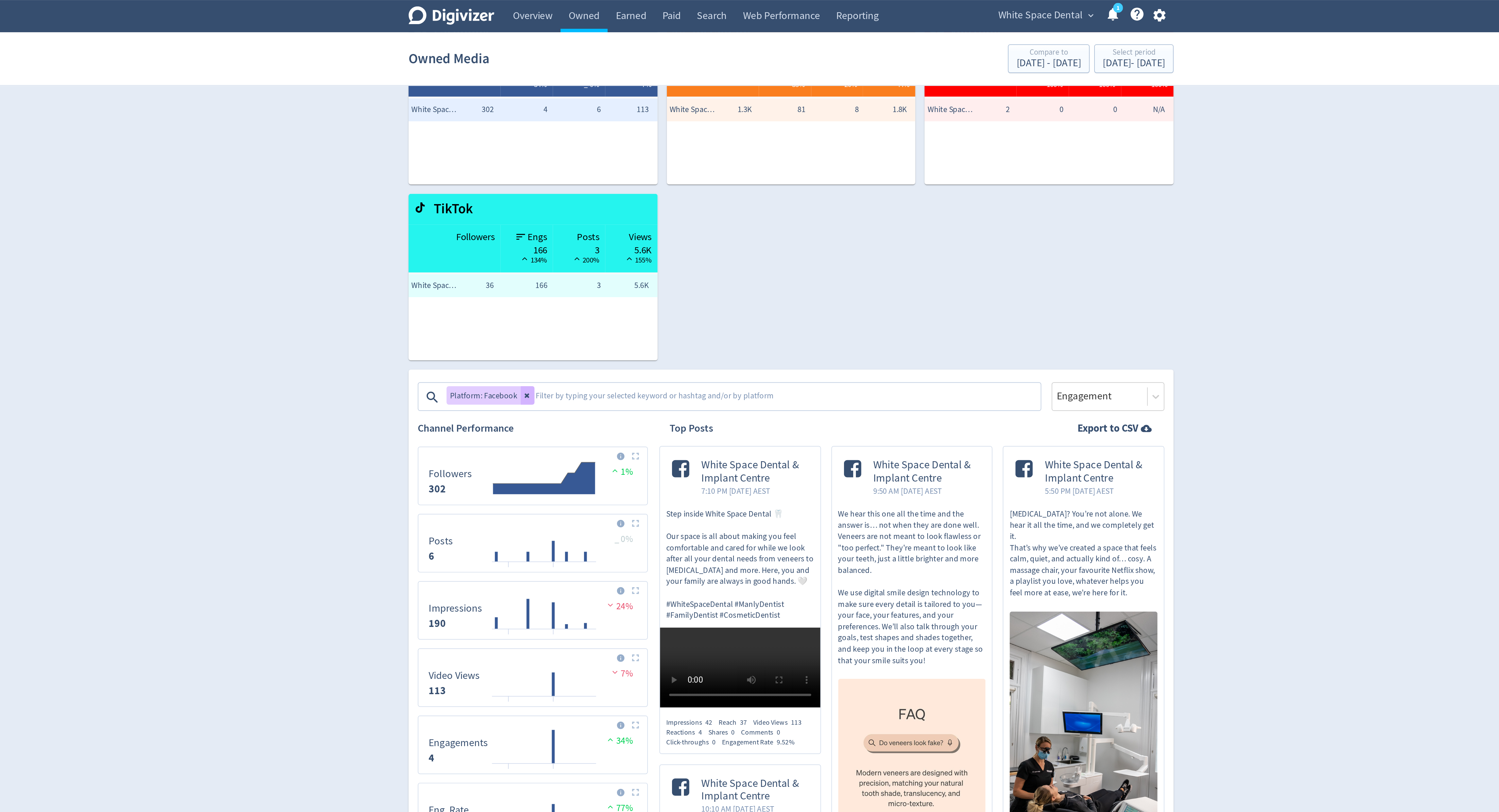
scroll to position [9, 0]
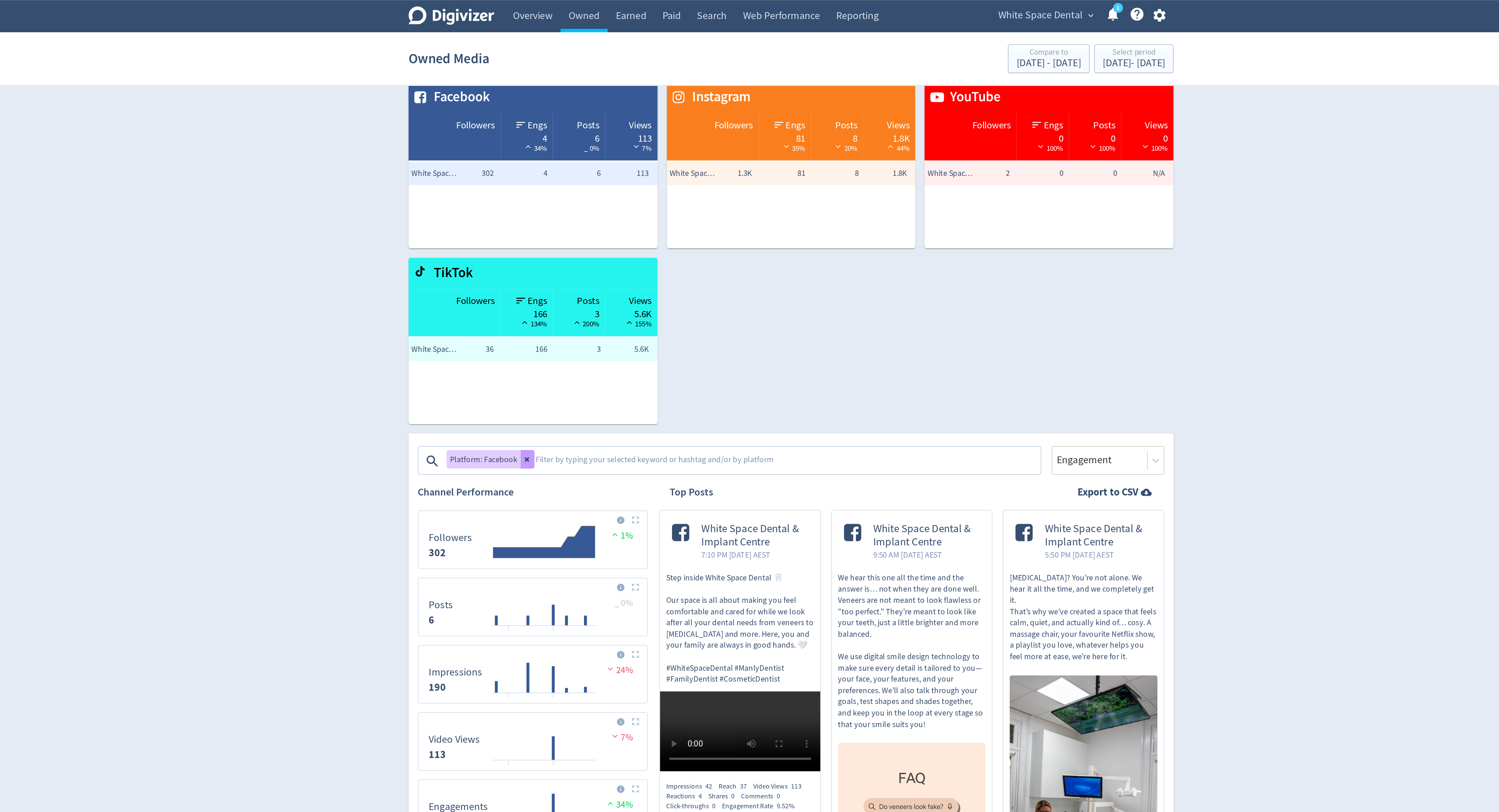
click at [592, 272] on icon at bounding box center [594, 272] width 4 height 4
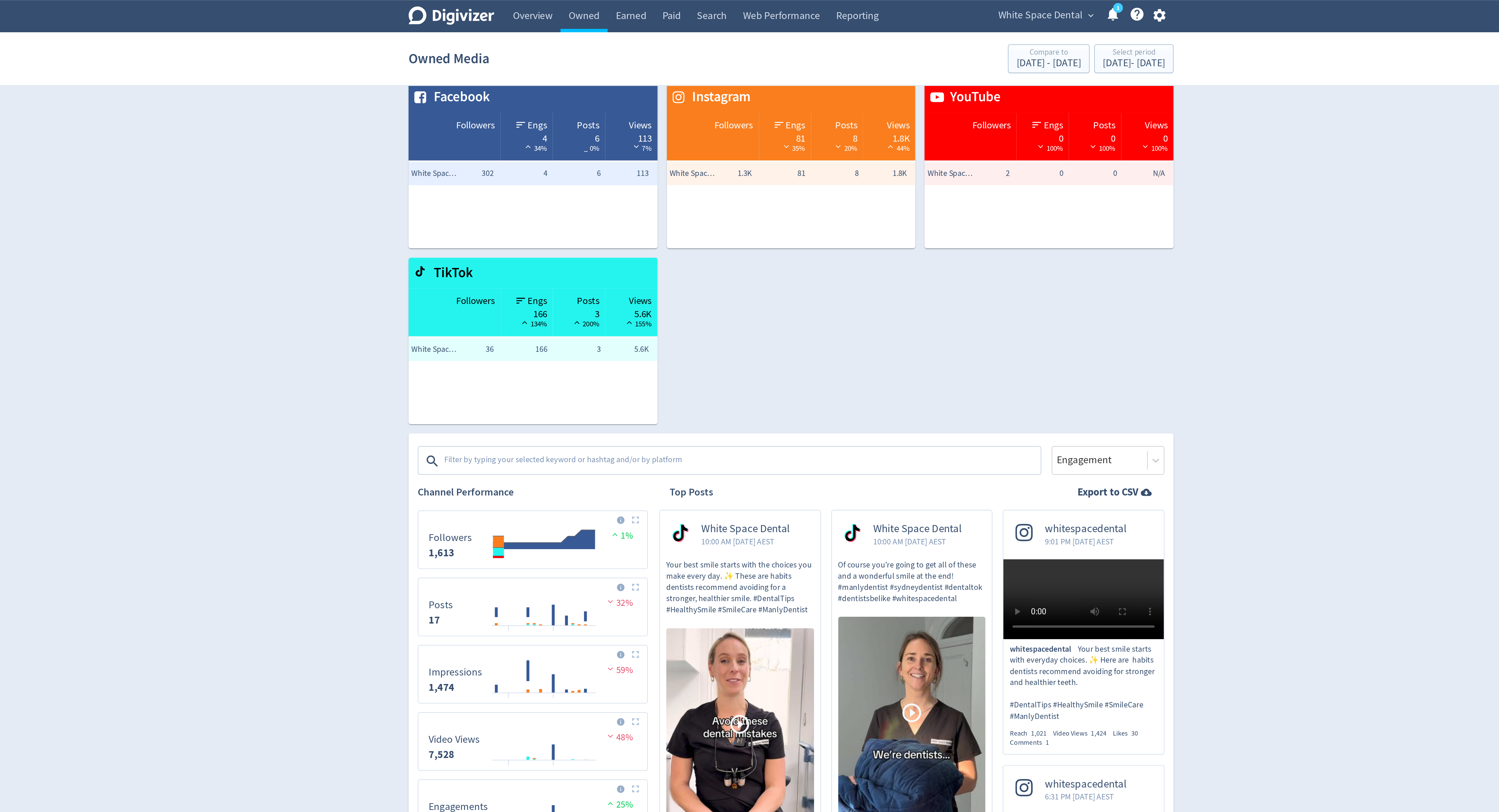
click at [599, 272] on textarea at bounding box center [720, 273] width 352 height 14
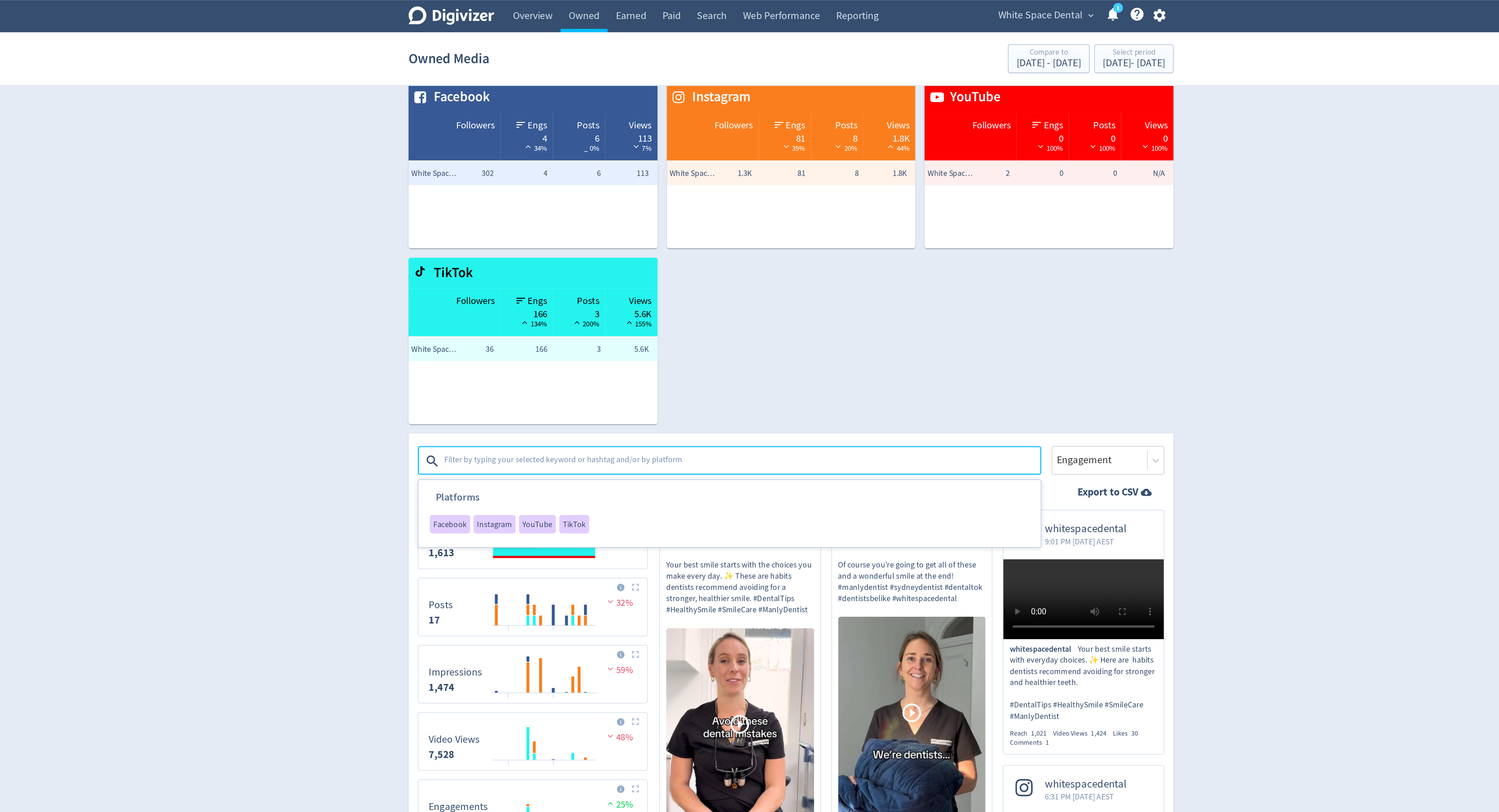
click at [573, 316] on li "Instagram" at bounding box center [573, 310] width 27 height 13
click at [573, 312] on span "Instagram" at bounding box center [573, 309] width 20 height 5
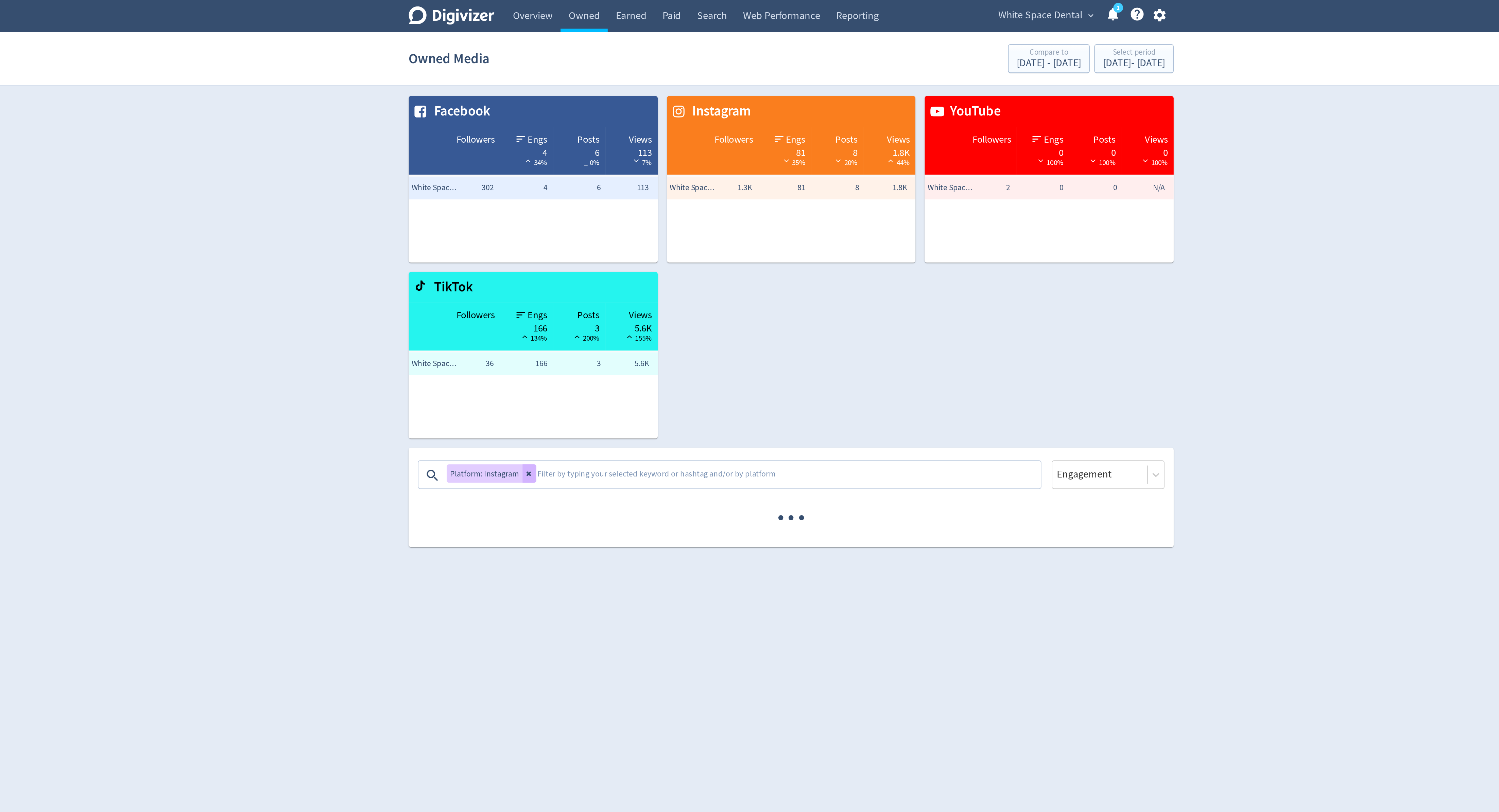
scroll to position [0, 0]
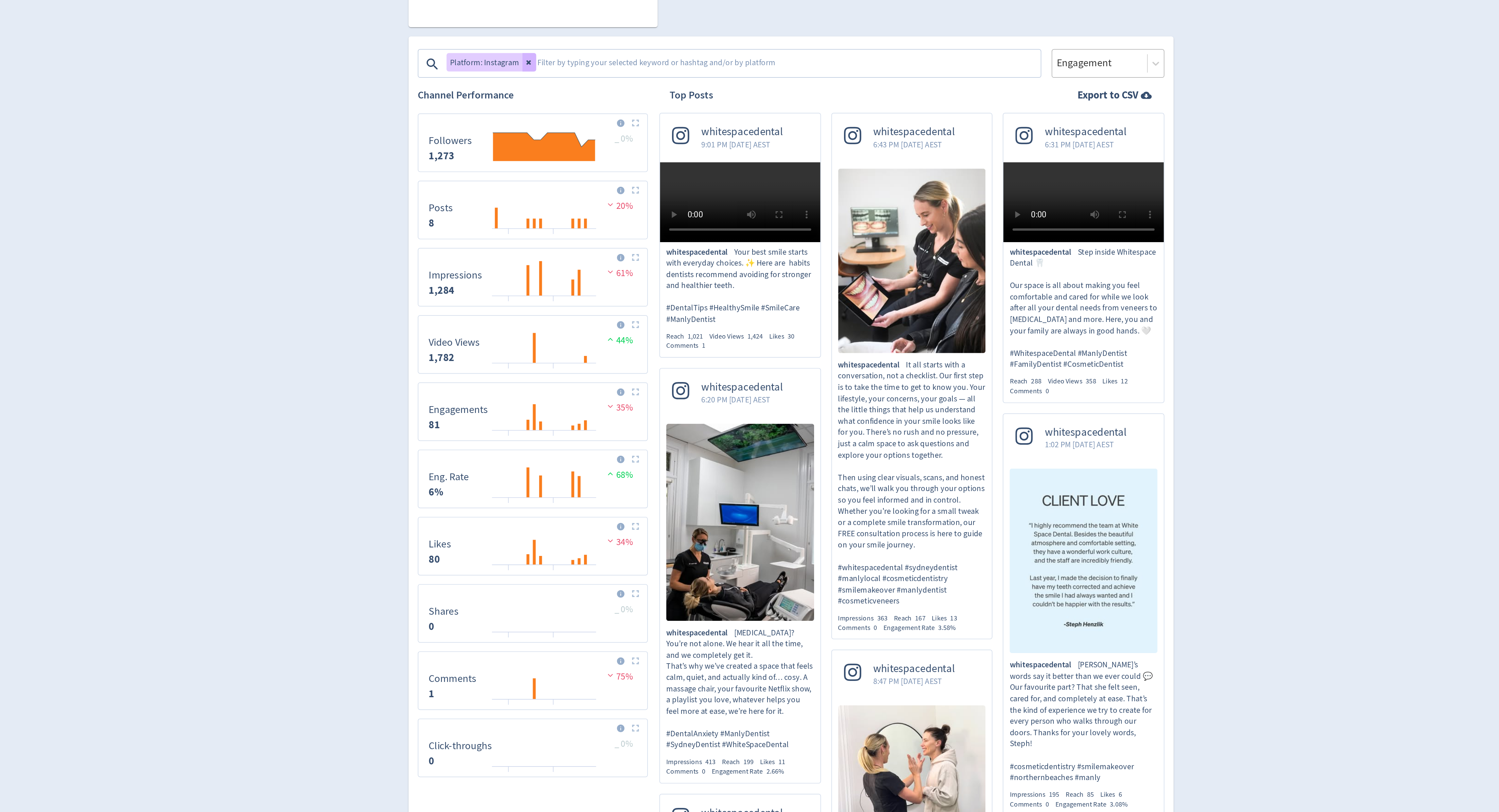
click at [931, 279] on div at bounding box center [932, 280] width 52 height 10
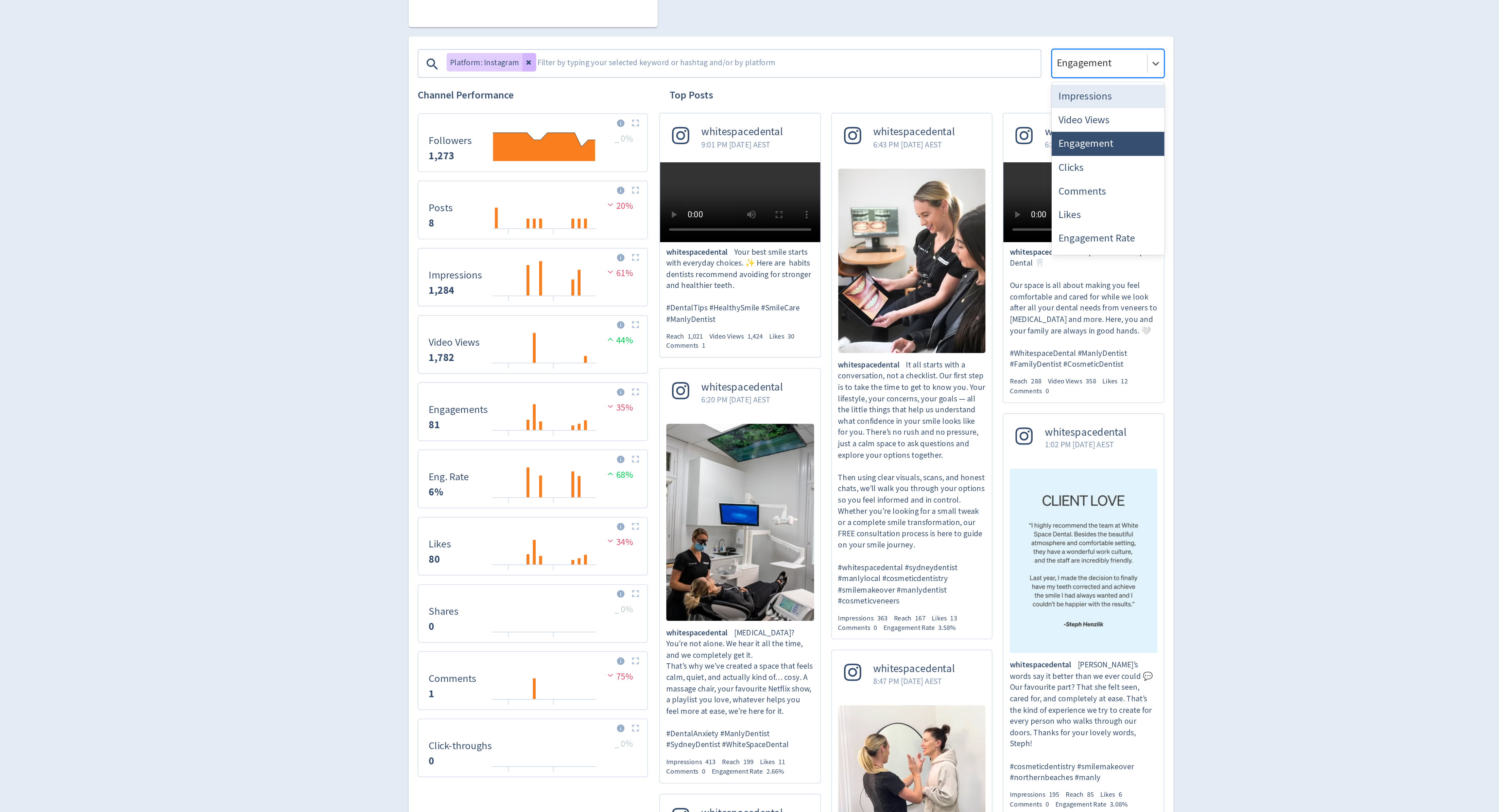
click at [930, 300] on div "Impressions" at bounding box center [936, 300] width 67 height 14
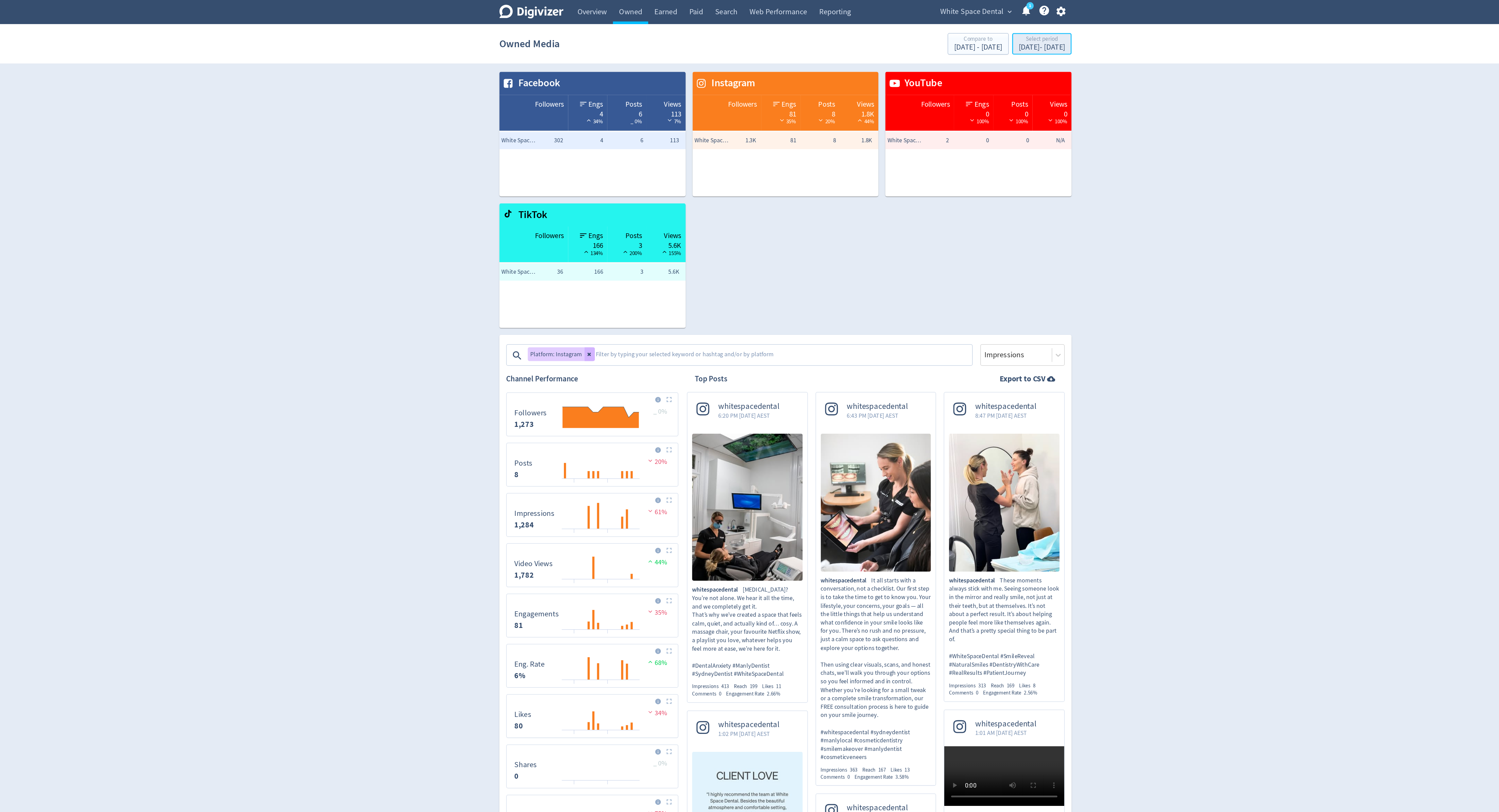
click at [953, 39] on div "[DATE] - [DATE]" at bounding box center [952, 37] width 37 height 6
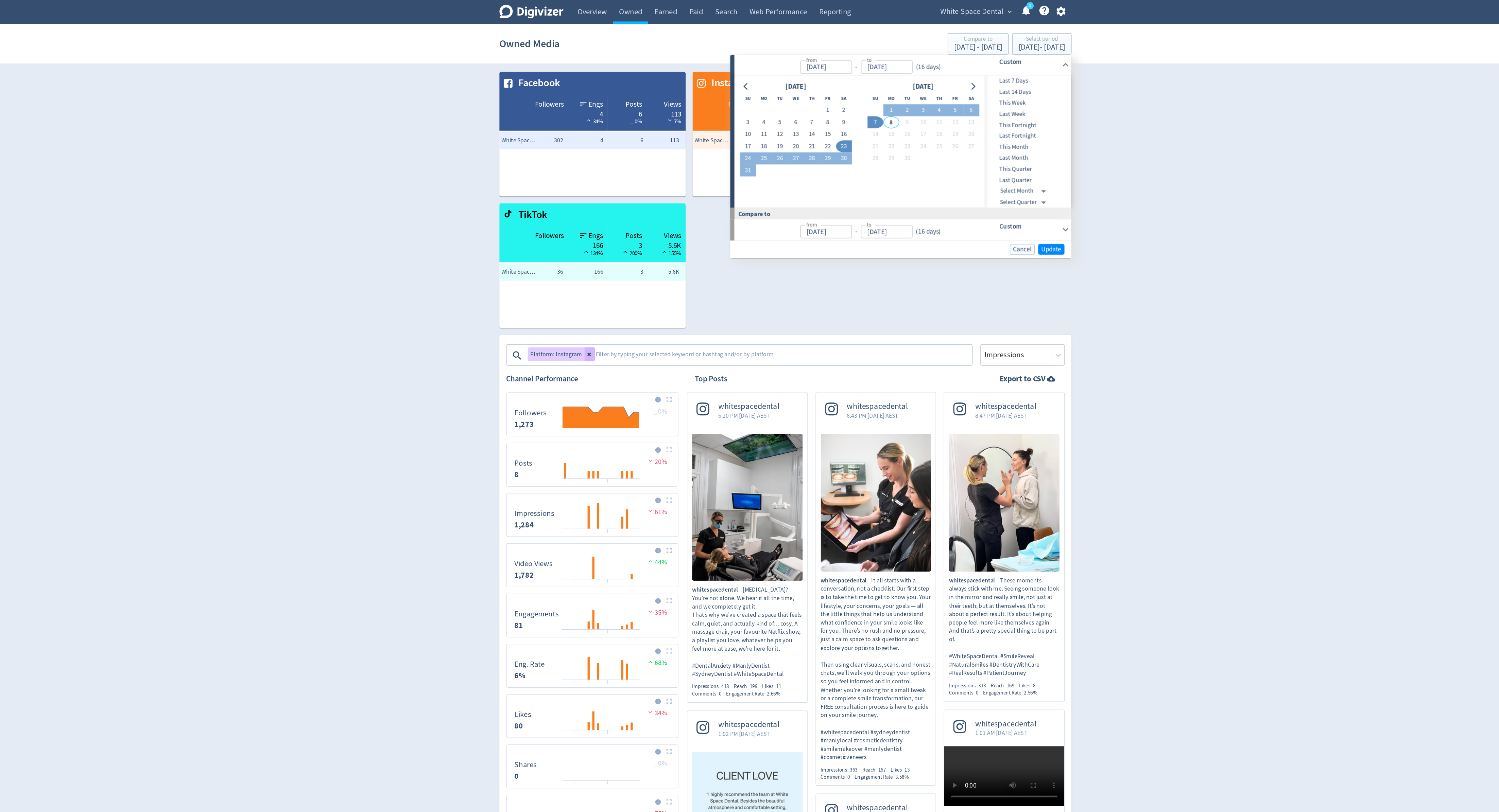
click at [794, 115] on button "23" at bounding box center [795, 116] width 13 height 10
click at [898, 88] on button "6" at bounding box center [896, 87] width 13 height 10
type input "[DATE]"
click at [955, 194] on span "Update" at bounding box center [959, 196] width 16 height 5
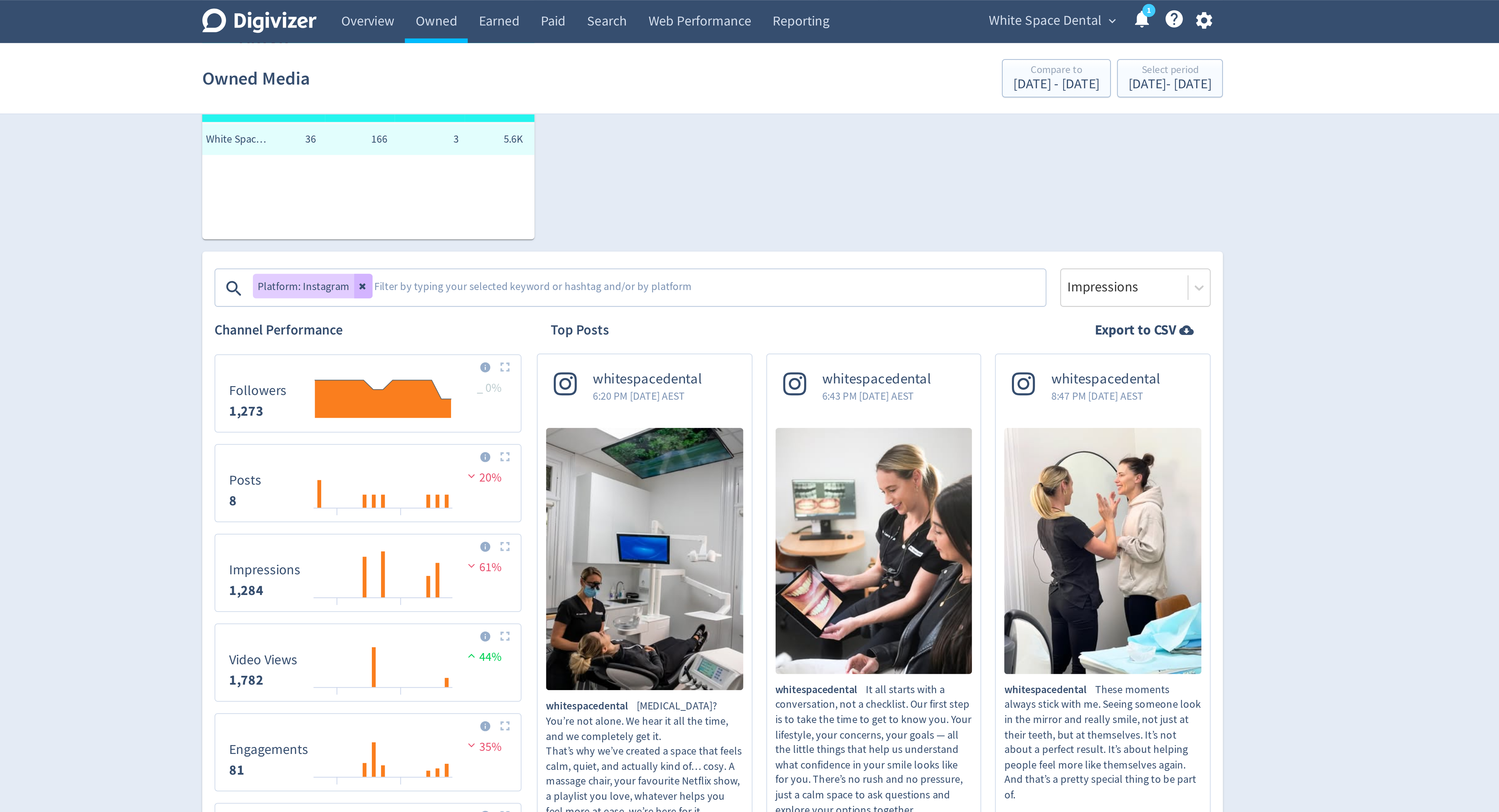
scroll to position [147, 0]
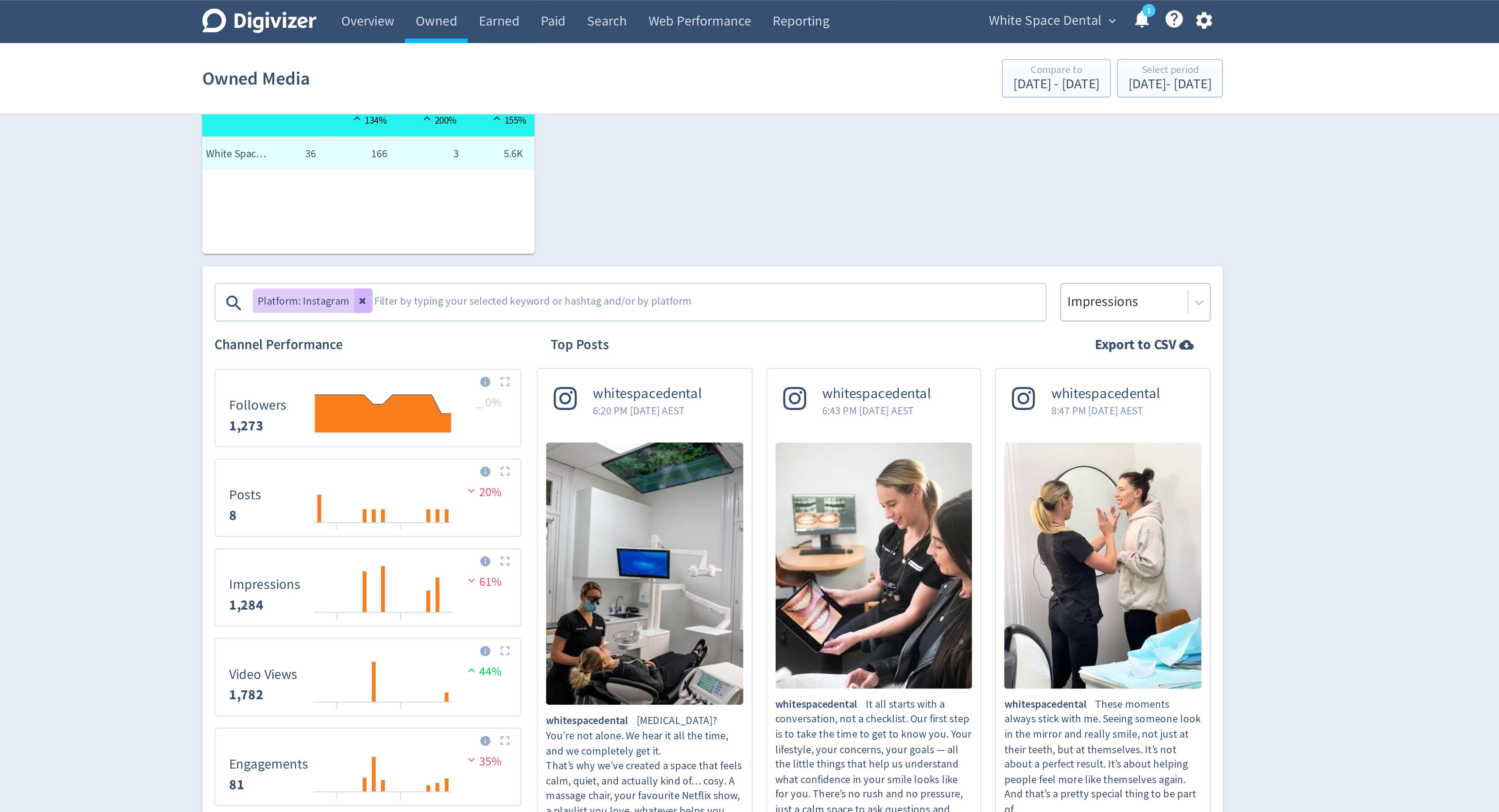
click at [930, 134] on div at bounding box center [932, 133] width 52 height 10
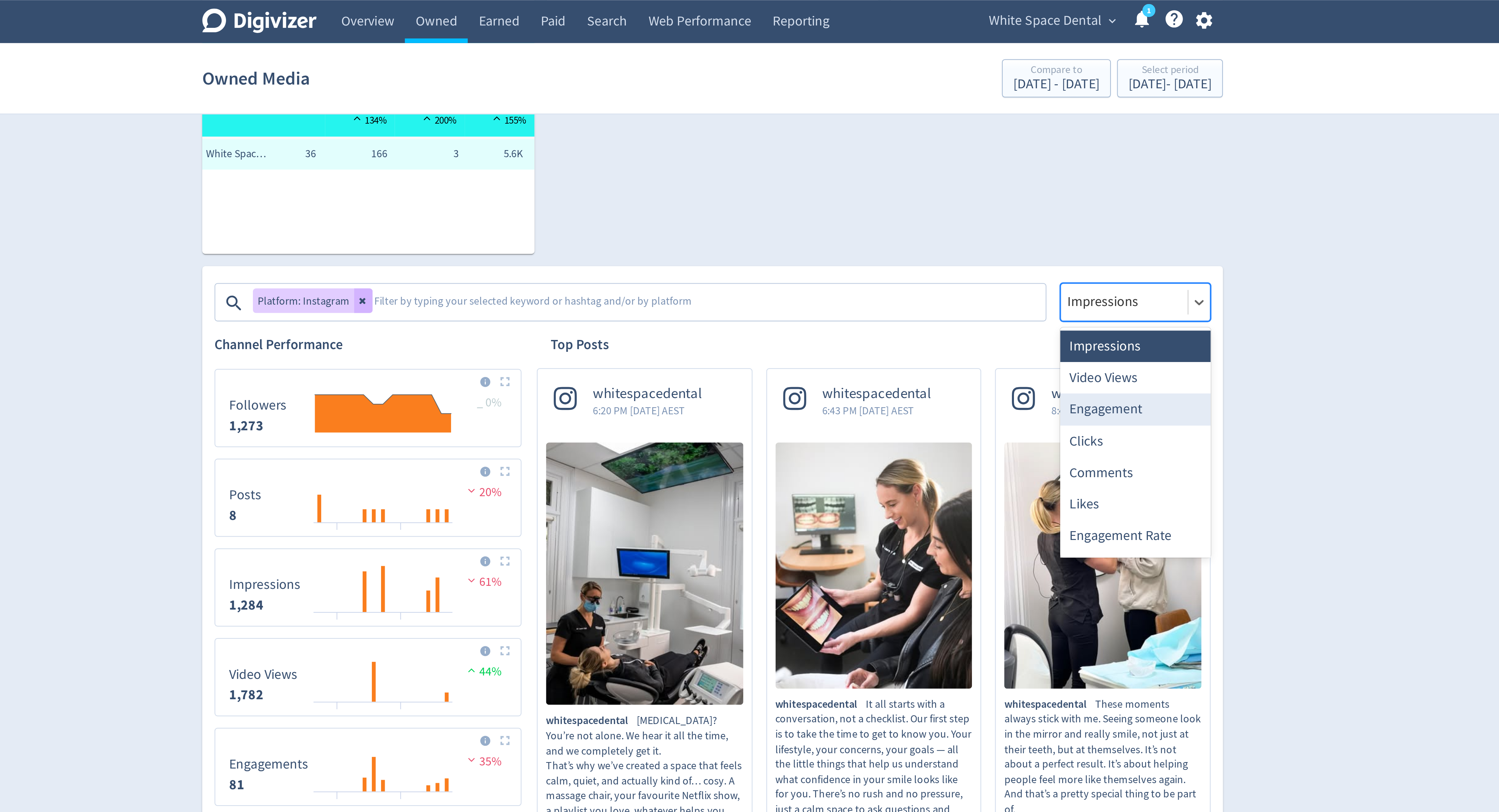
click at [922, 175] on div "Engagement" at bounding box center [936, 181] width 67 height 14
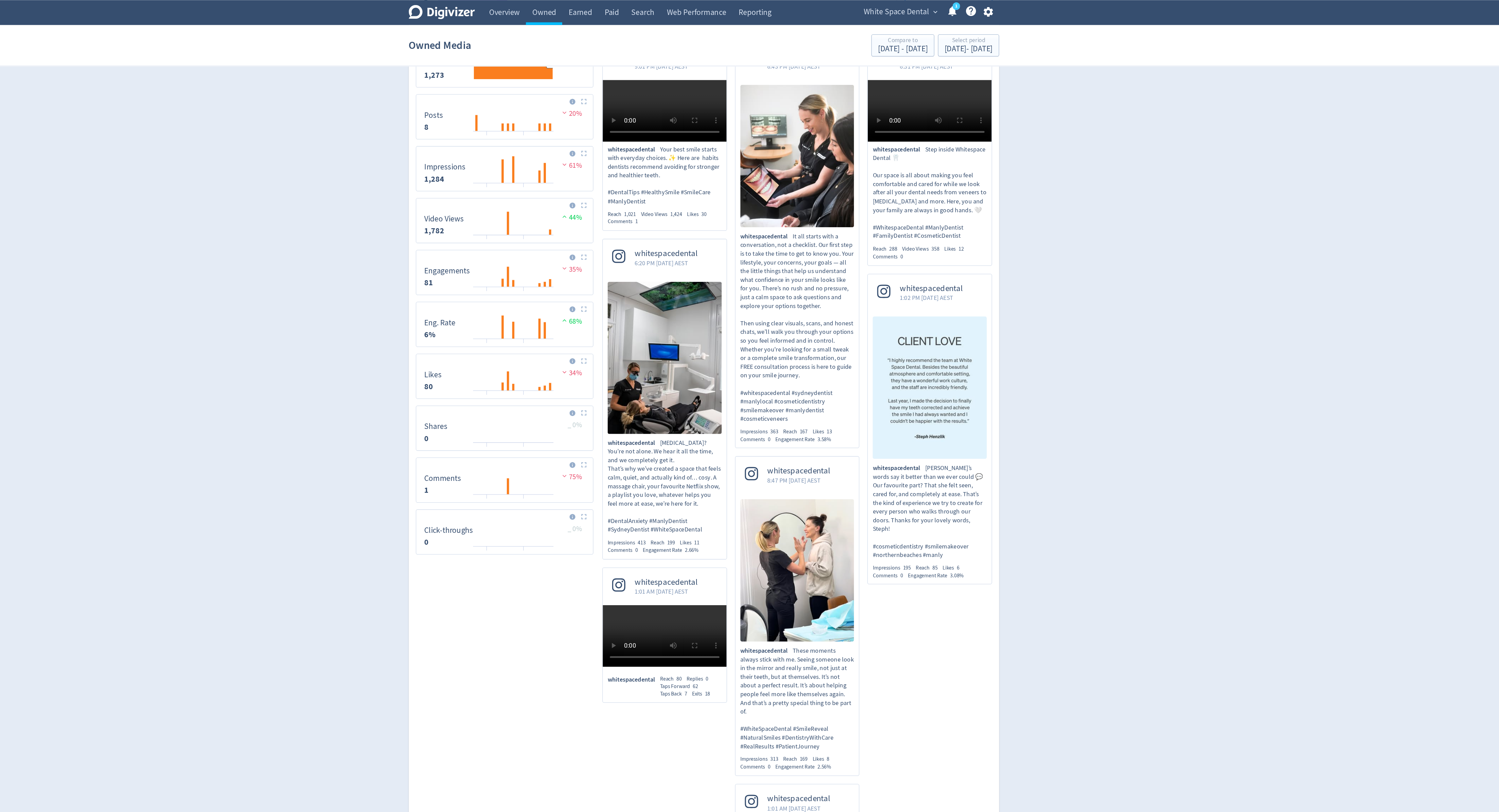
scroll to position [315, 0]
click at [659, 194] on img at bounding box center [658, 196] width 5 height 5
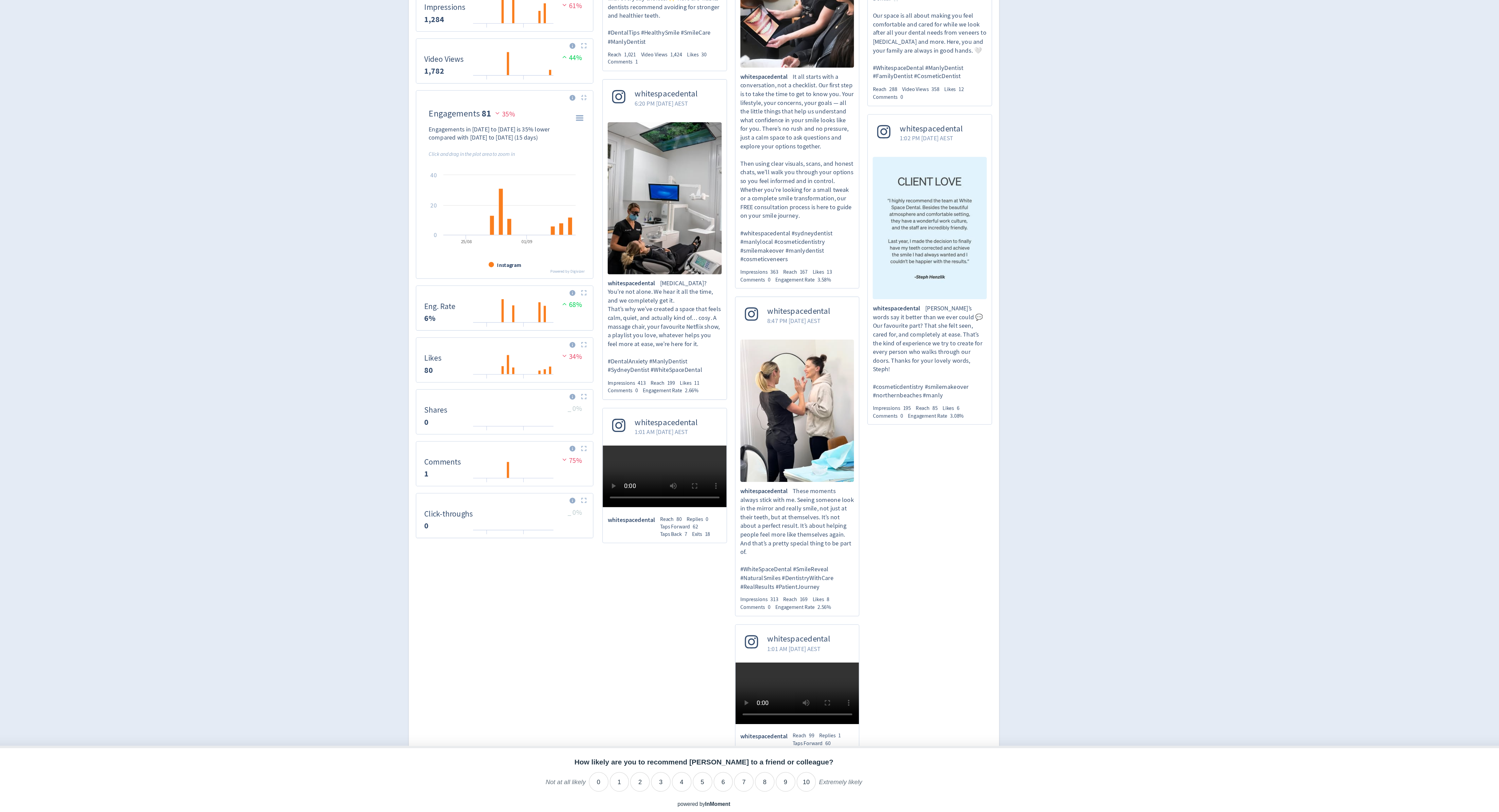
scroll to position [209, 0]
